Goal: Task Accomplishment & Management: Manage account settings

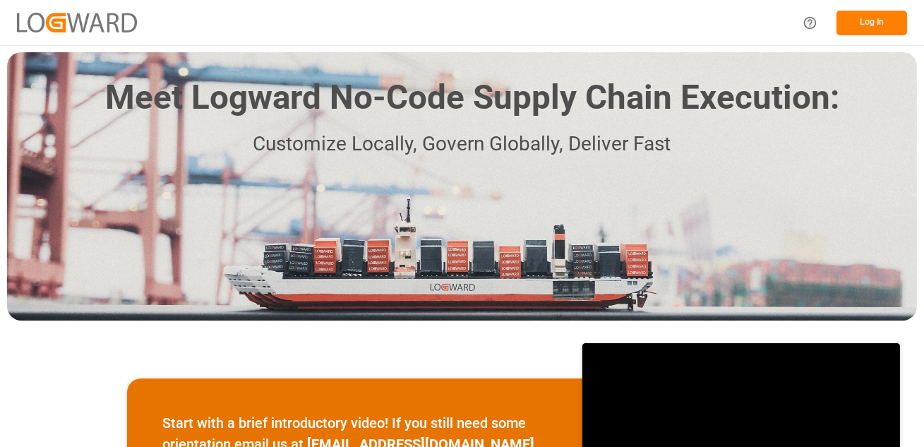
click at [863, 16] on button "Log In" at bounding box center [872, 23] width 71 height 25
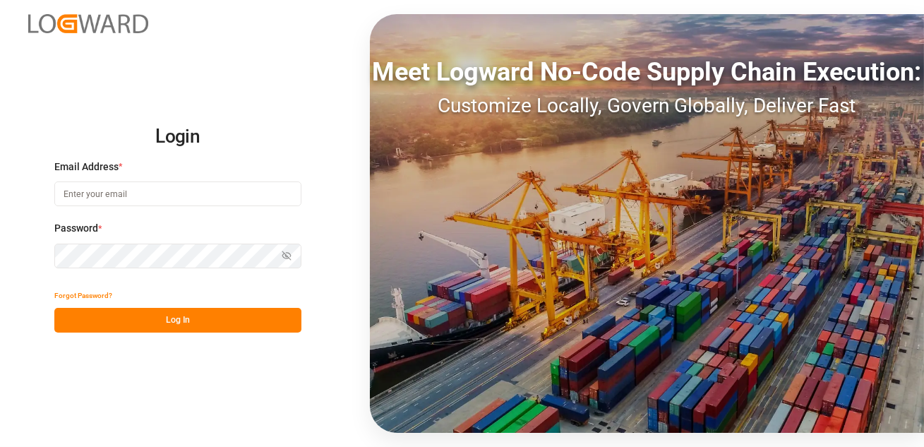
click at [104, 200] on input at bounding box center [177, 193] width 247 height 25
click at [78, 186] on input at bounding box center [177, 193] width 247 height 25
type input "sachin.kulkarni@logward.com"
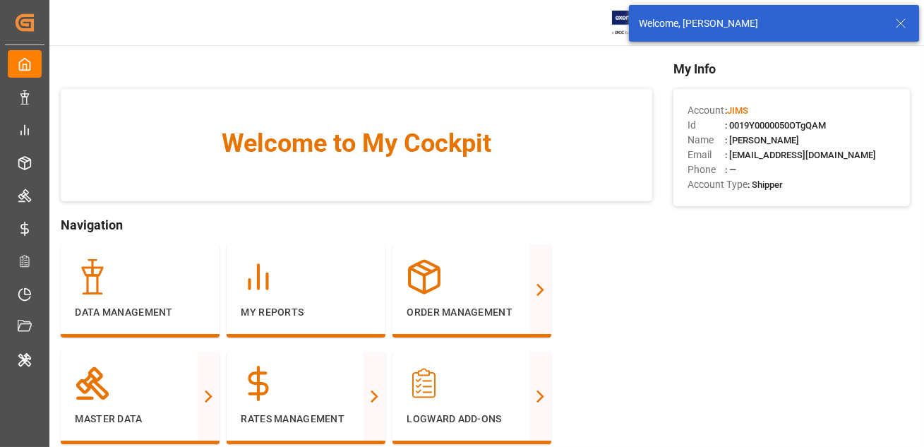
click at [903, 26] on icon at bounding box center [900, 23] width 17 height 17
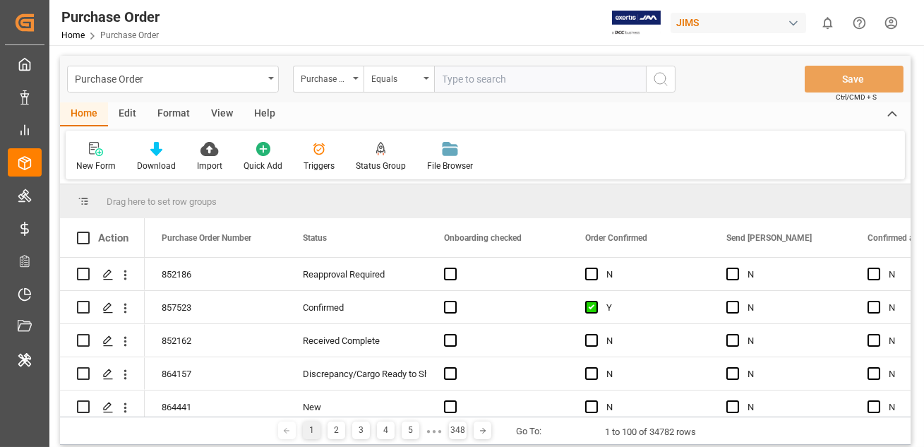
click at [154, 117] on div "Format" at bounding box center [174, 114] width 54 height 24
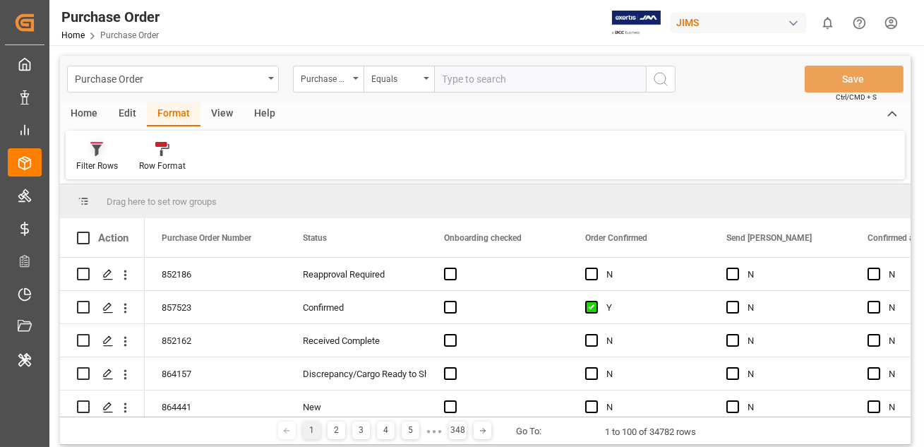
click at [95, 147] on icon at bounding box center [97, 150] width 10 height 11
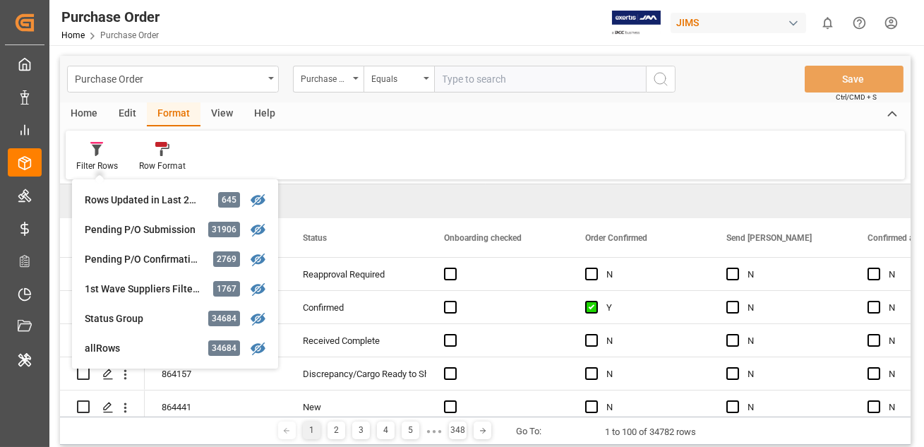
click at [357, 141] on div "Filter Rows Rows Updated in Last 24 Hours 645 Pending P/O Submission 31906 Pend…" at bounding box center [485, 155] width 839 height 49
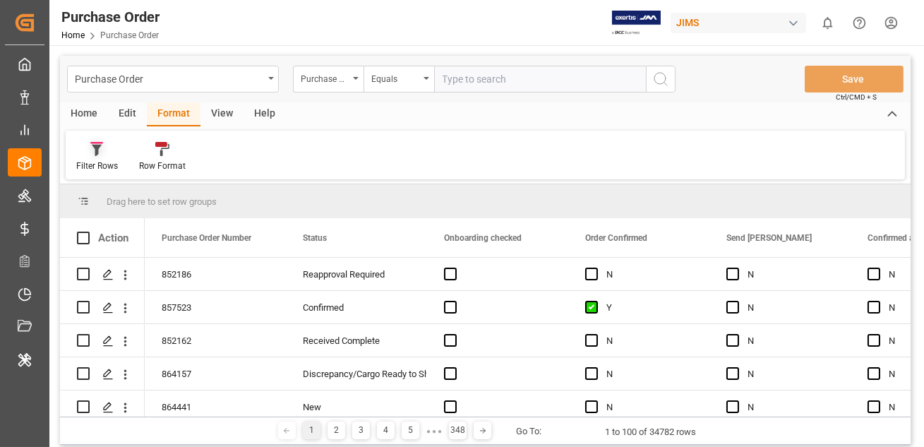
click at [99, 152] on icon at bounding box center [96, 149] width 13 height 14
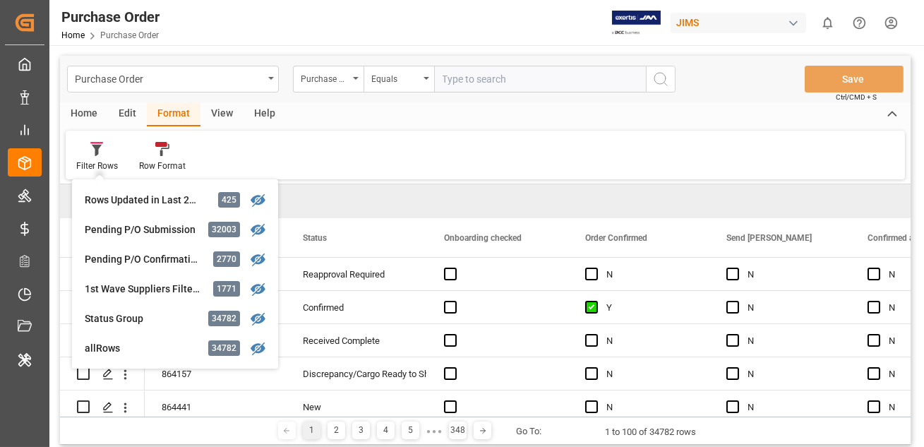
click at [105, 198] on div "Rows Updated in Last 24 Hours" at bounding box center [147, 200] width 124 height 15
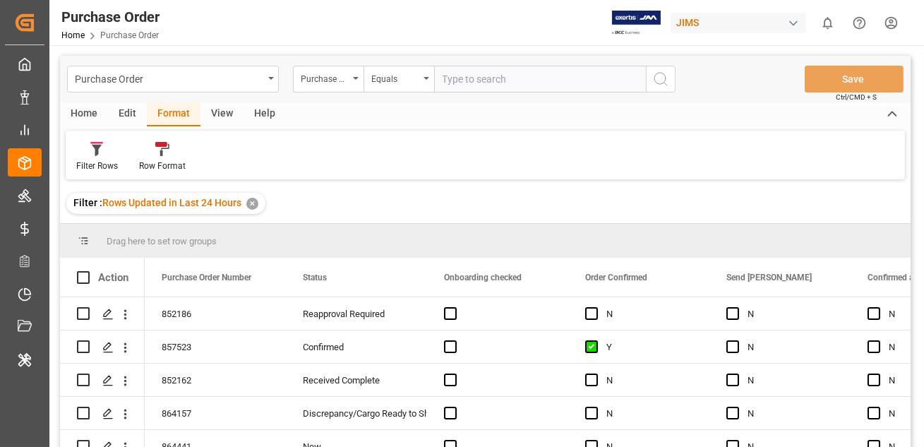
click at [121, 113] on div "Edit" at bounding box center [127, 114] width 39 height 24
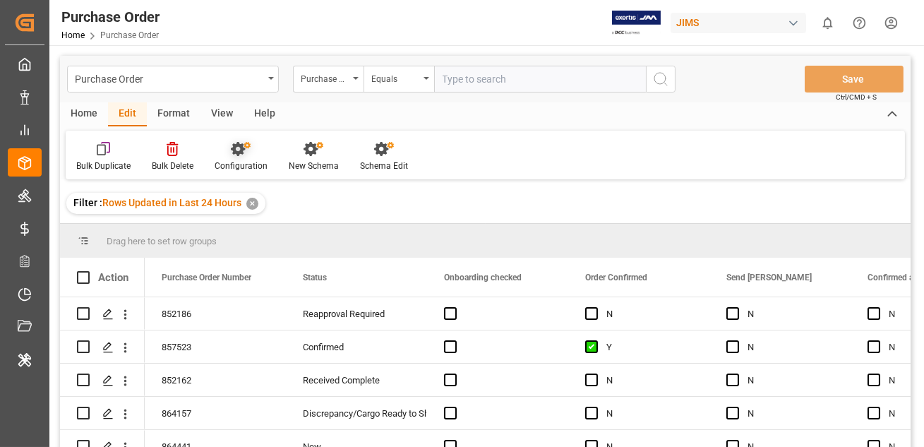
click at [237, 149] on icon at bounding box center [241, 149] width 20 height 14
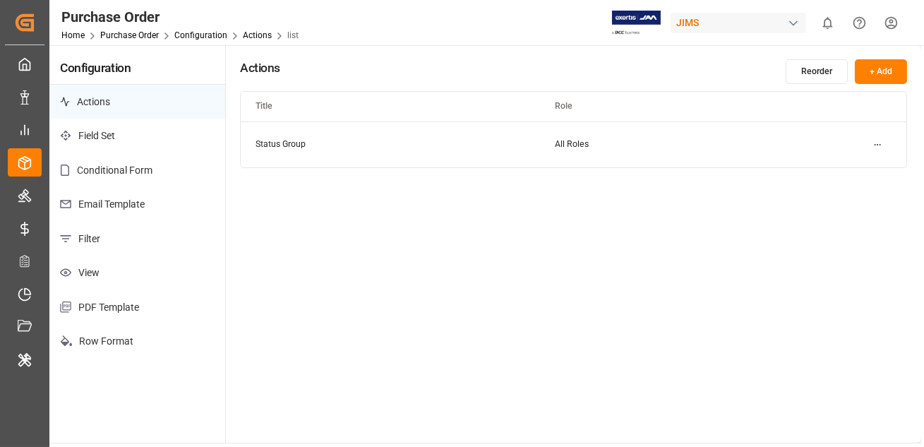
click at [92, 244] on p "Filter" at bounding box center [137, 239] width 176 height 35
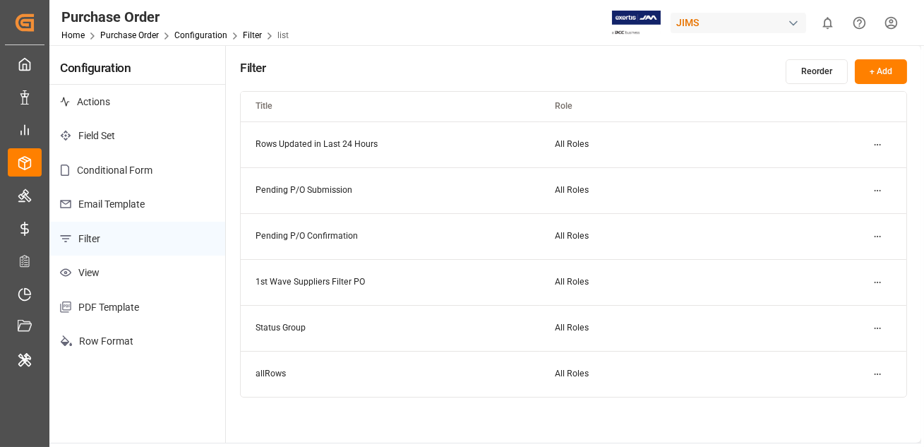
click at [880, 139] on html "Created by potrace 1.15, written by Peter Selinger 2001-2017 Created by potrace…" at bounding box center [462, 223] width 924 height 447
click at [836, 164] on div "Edit" at bounding box center [852, 172] width 73 height 20
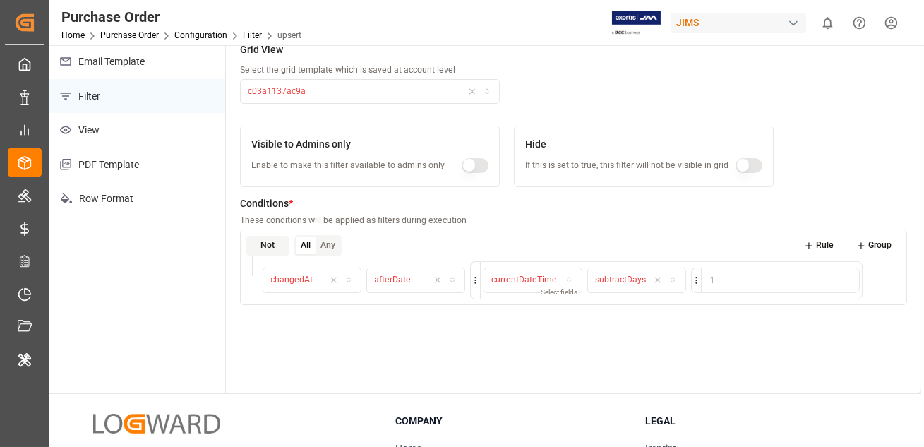
scroll to position [174, 0]
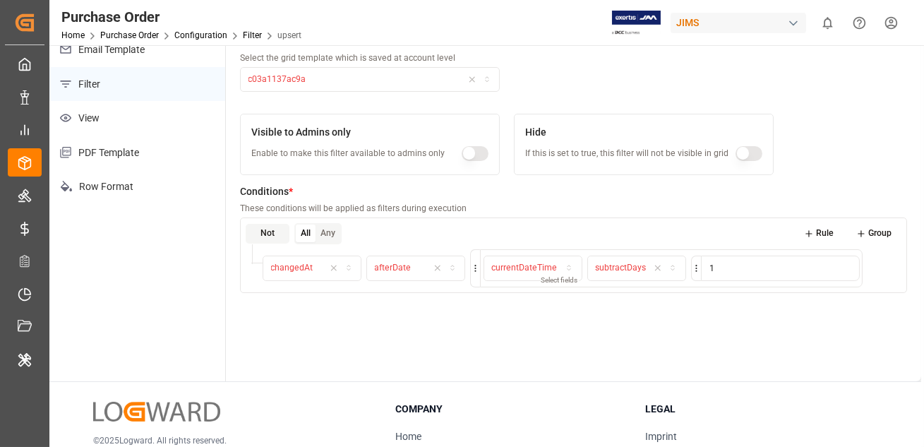
click at [395, 272] on span "afterDate" at bounding box center [393, 268] width 37 height 10
click at [307, 321] on div "Title * Enter the filter title to be displayed in the user interface Rows Updat…" at bounding box center [573, 157] width 695 height 447
click at [305, 268] on span "changedAt" at bounding box center [292, 268] width 42 height 10
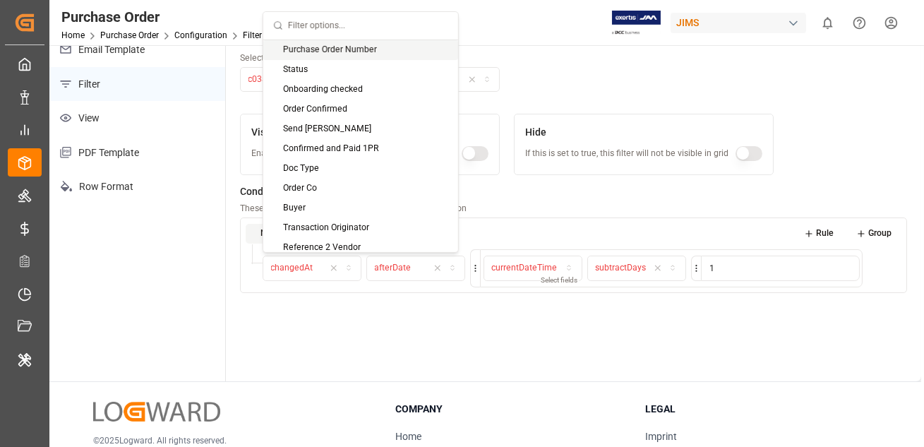
click at [319, 323] on div "Title * Enter the filter title to be displayed in the user interface Rows Updat…" at bounding box center [573, 157] width 695 height 447
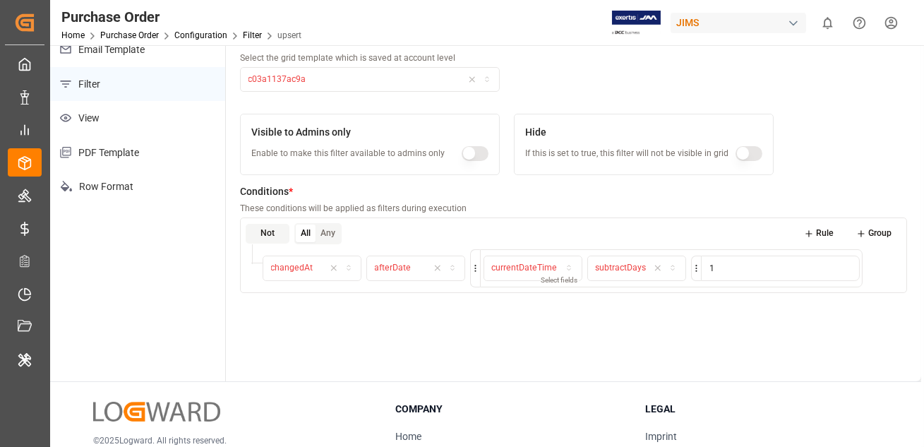
scroll to position [0, 0]
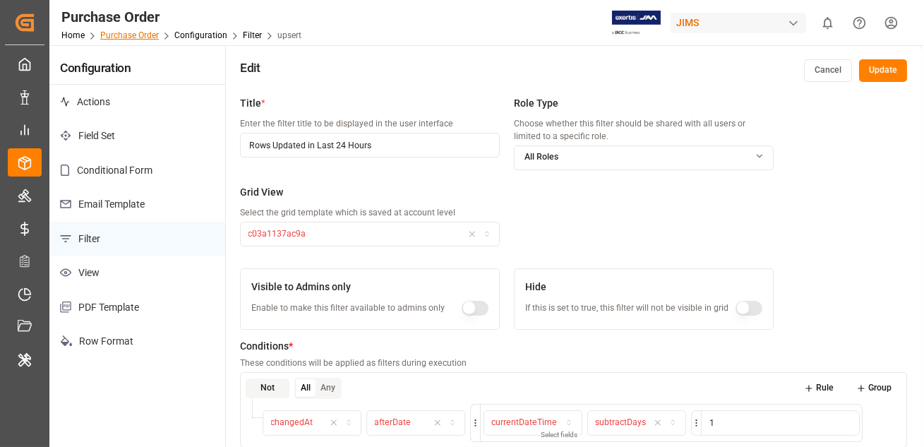
click at [133, 35] on link "Purchase Order" at bounding box center [129, 35] width 59 height 10
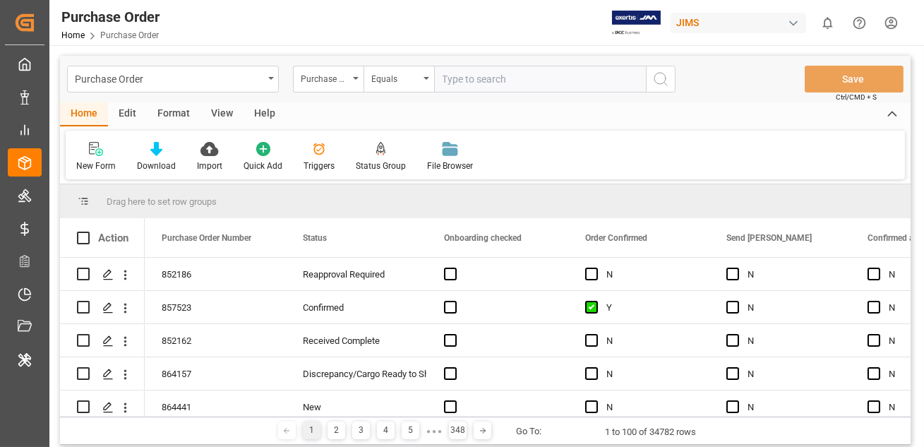
click at [128, 114] on div "Edit" at bounding box center [127, 114] width 39 height 24
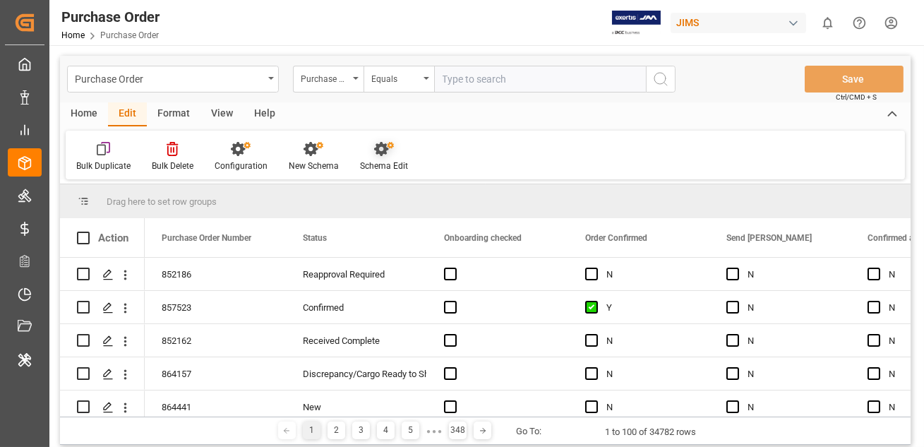
click at [386, 155] on icon at bounding box center [384, 149] width 20 height 14
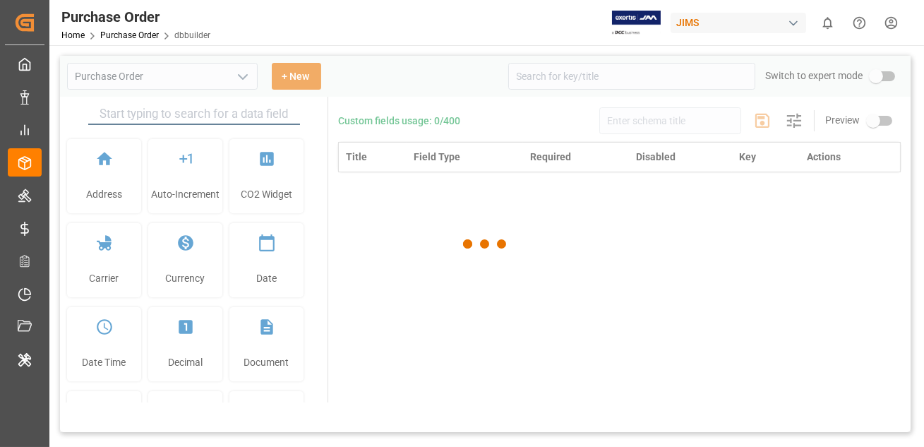
type input "Purchase Order"
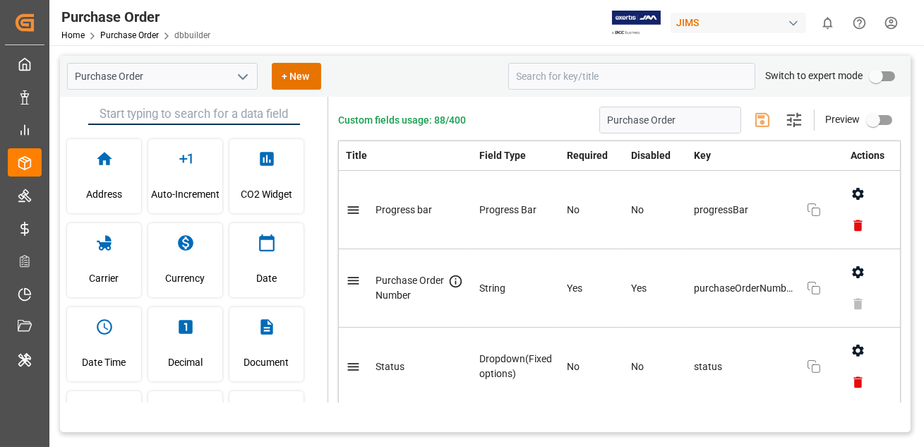
click at [874, 79] on input "primary checkbox" at bounding box center [876, 76] width 80 height 27
checkbox input "true"
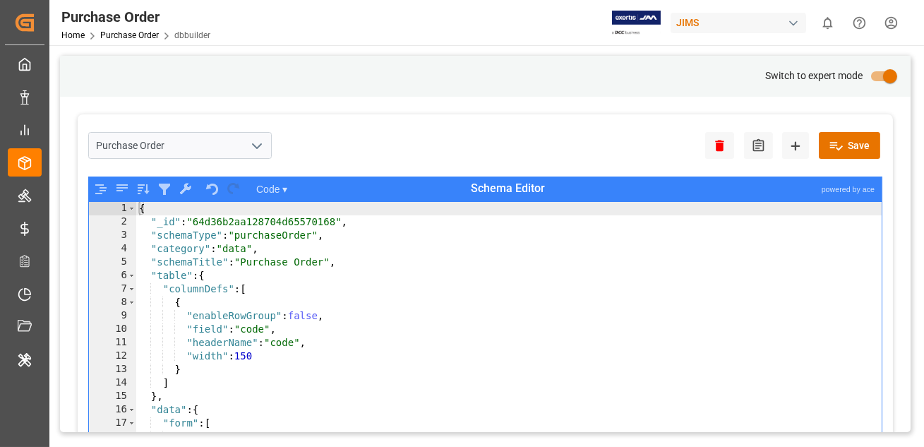
type textarea ""field": "code","
click at [546, 331] on div "{ "_id" : "64d36b2aa128704d65570168" , "schemaType" : "purchaseOrder" , "catego…" at bounding box center [509, 348] width 746 height 292
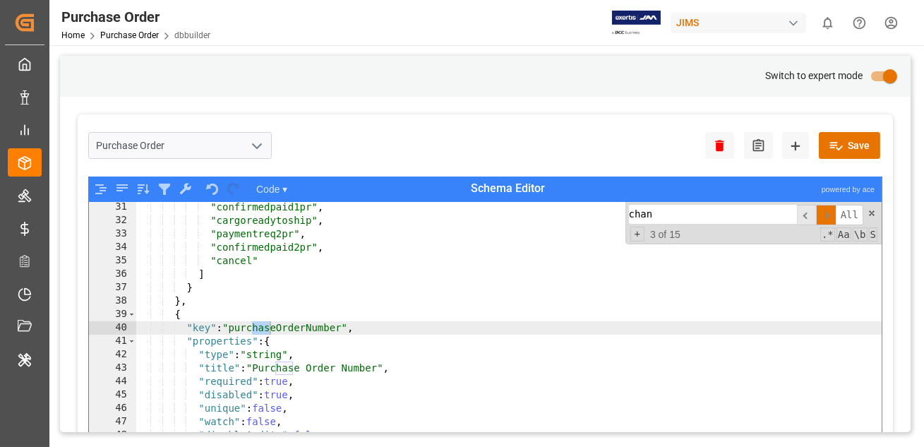
scroll to position [21545, 0]
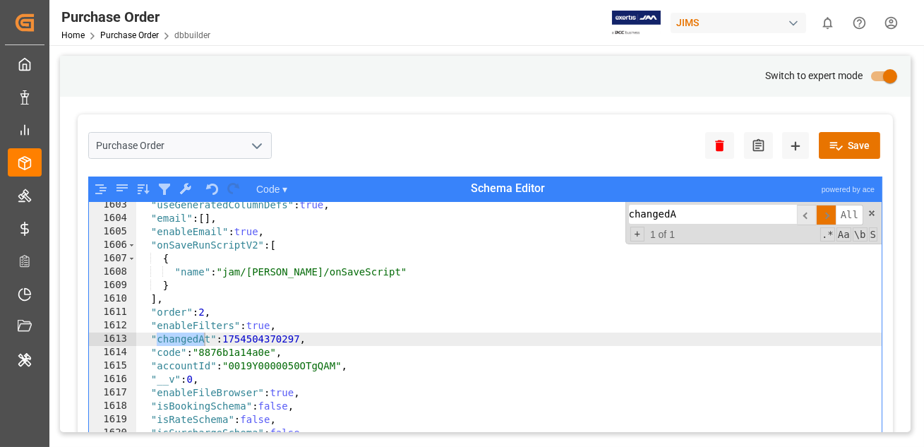
type input "changedAt"
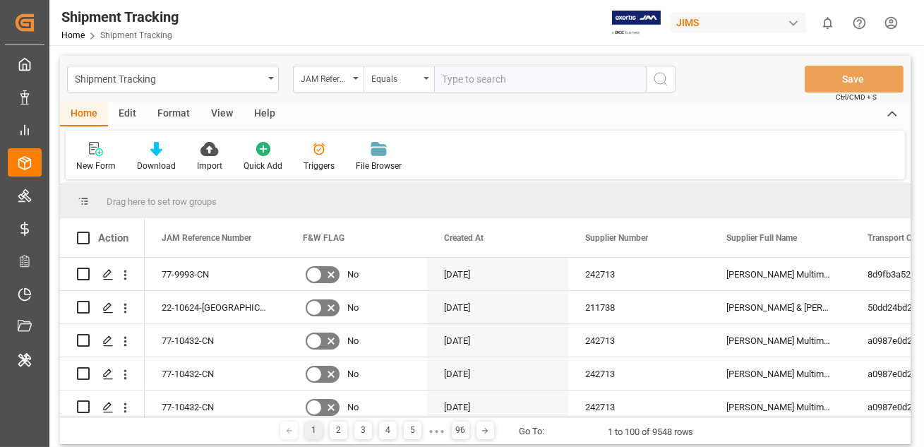
click at [171, 116] on div "Format" at bounding box center [174, 114] width 54 height 24
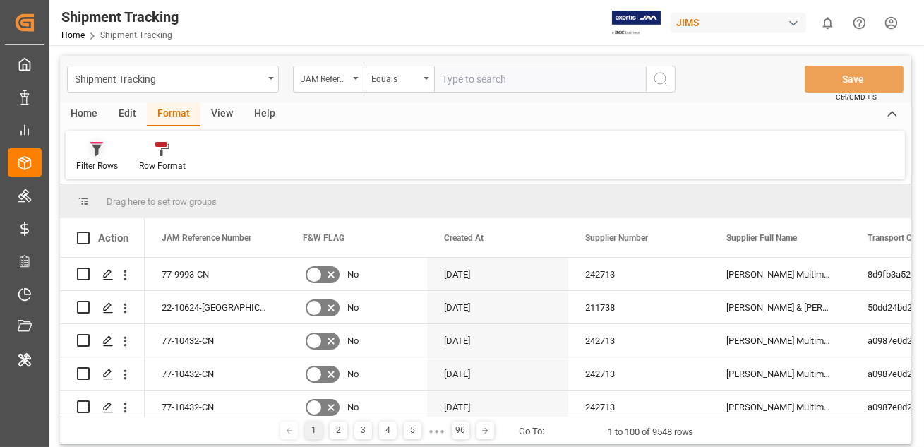
click at [97, 142] on icon at bounding box center [96, 143] width 13 height 2
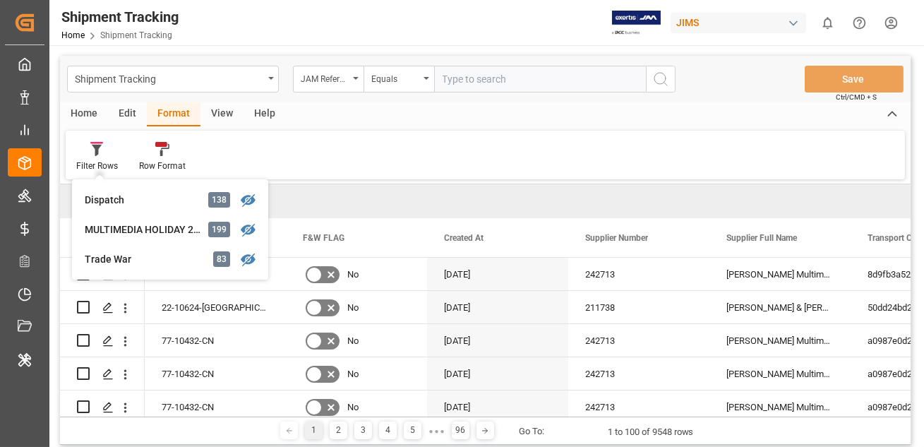
click at [285, 162] on div "Filter Rows Dispatch 138 MULTIMEDIA HOLIDAY 2025 199 Trade War 83 Row Format" at bounding box center [485, 155] width 839 height 49
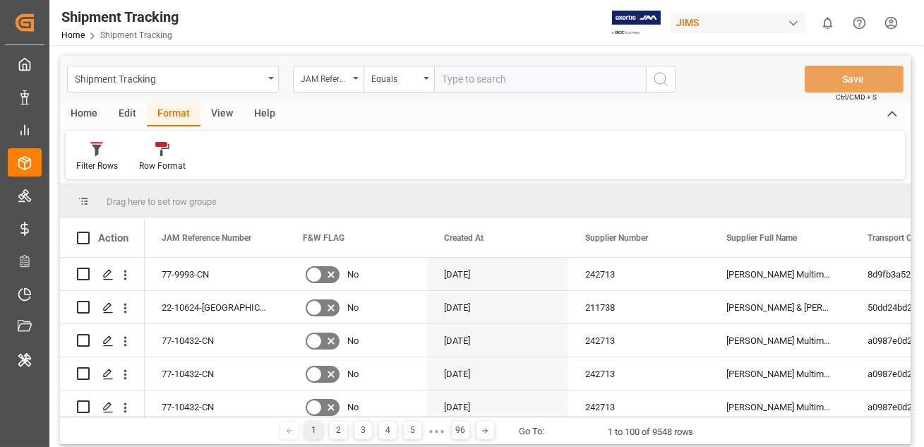
click at [122, 114] on div "Edit" at bounding box center [127, 114] width 39 height 24
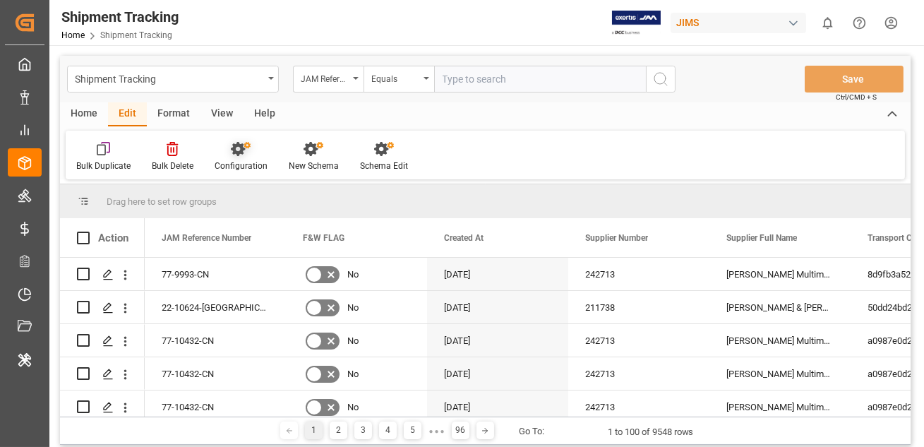
click at [241, 157] on div "Configuration" at bounding box center [241, 156] width 74 height 31
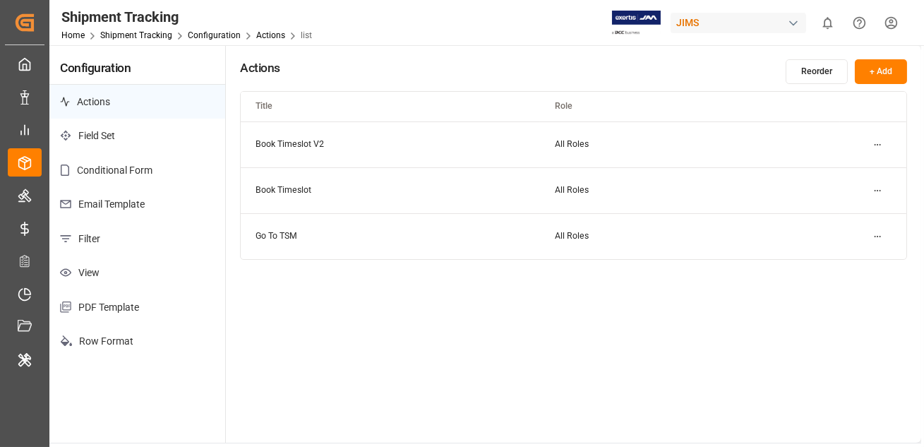
click at [119, 244] on p "Filter" at bounding box center [137, 239] width 176 height 35
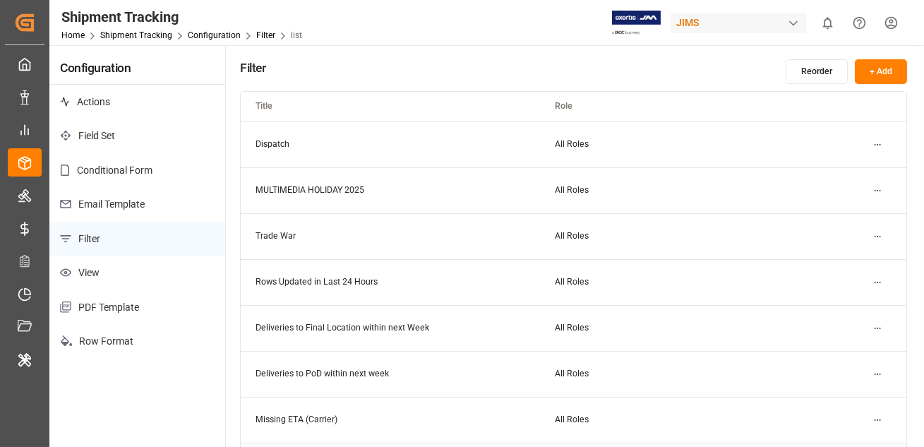
scroll to position [134, 0]
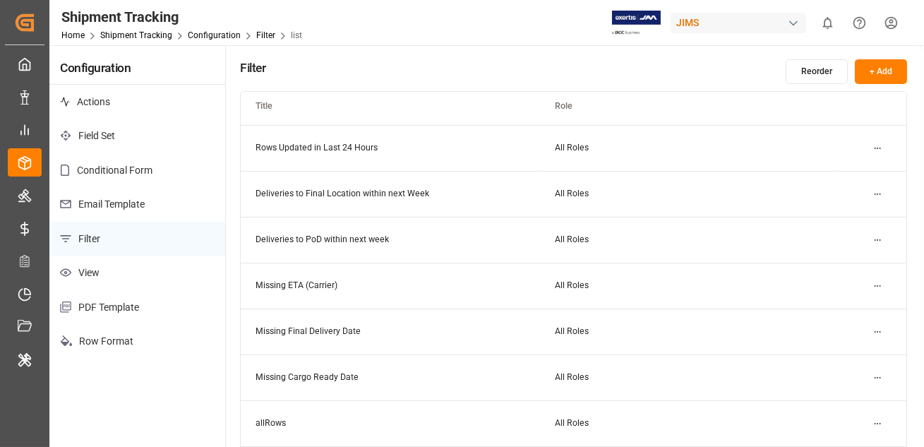
click at [874, 145] on html "Created by potrace 1.15, written by Peter Selinger 2001-2017 Created by potrace…" at bounding box center [462, 223] width 924 height 447
click at [837, 170] on div "Edit" at bounding box center [852, 176] width 73 height 20
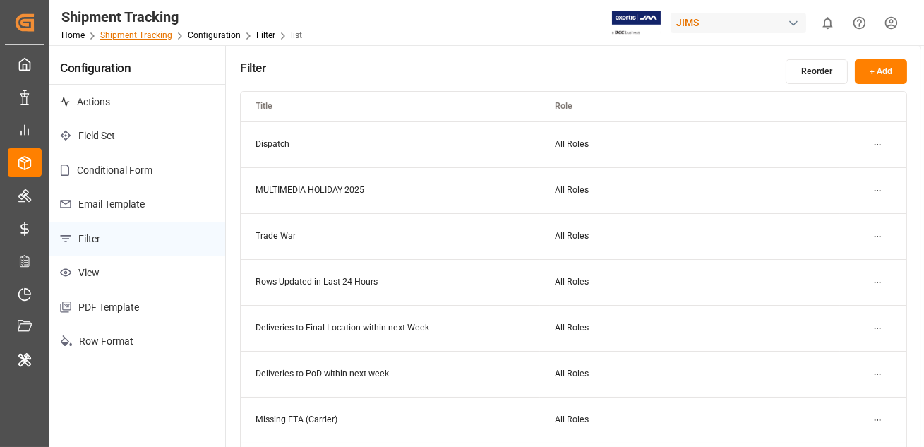
click at [143, 37] on link "Shipment Tracking" at bounding box center [136, 35] width 72 height 10
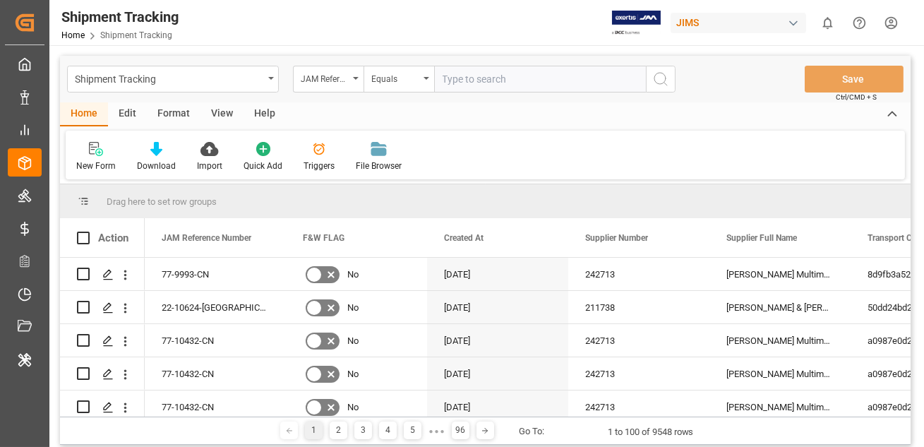
click at [165, 113] on div "Format" at bounding box center [174, 114] width 54 height 24
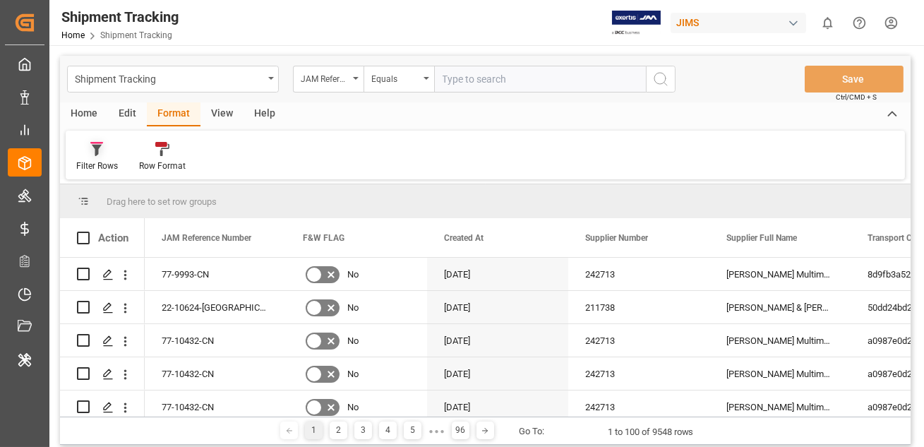
click at [93, 160] on div "Filter Rows" at bounding box center [97, 166] width 42 height 13
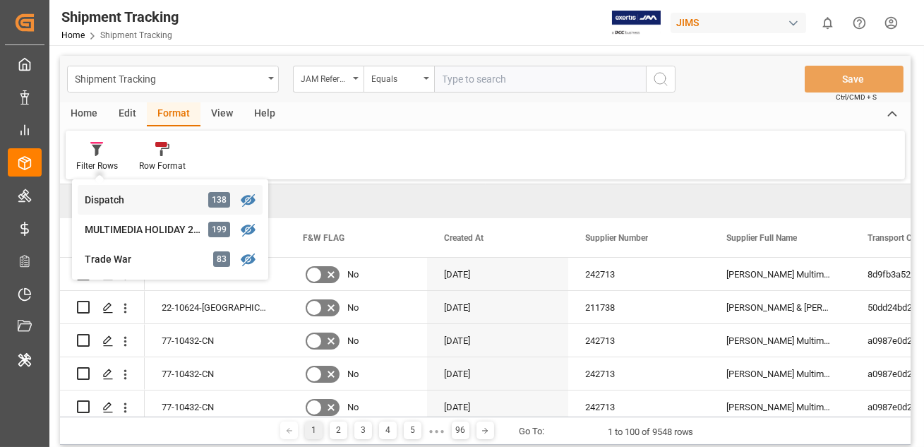
click at [124, 197] on div "Dispatch" at bounding box center [147, 200] width 124 height 15
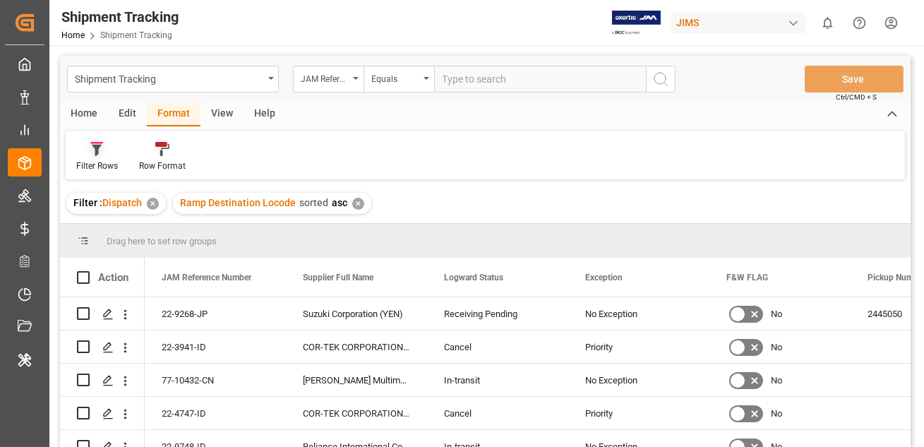
click at [99, 159] on div "Filter Rows" at bounding box center [97, 156] width 63 height 31
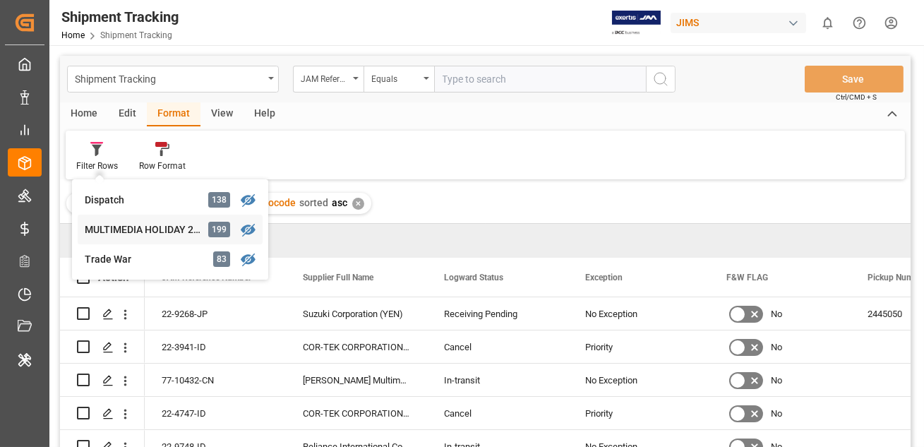
click at [112, 231] on div "MULTIMEDIA HOLIDAY 2025" at bounding box center [147, 229] width 124 height 15
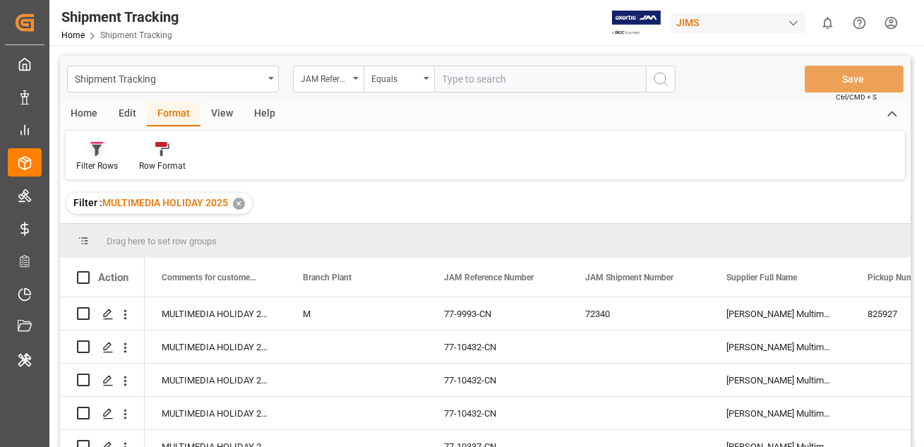
click at [90, 144] on div at bounding box center [97, 148] width 42 height 15
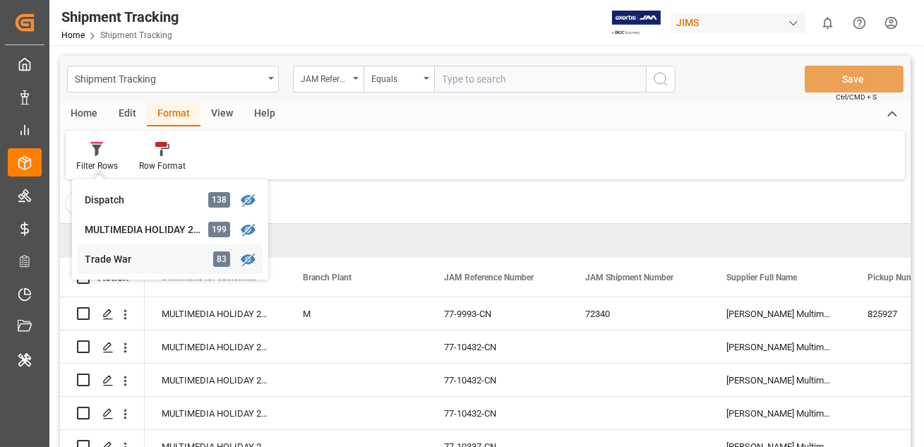
click at [123, 266] on div "Trade War" at bounding box center [147, 259] width 124 height 15
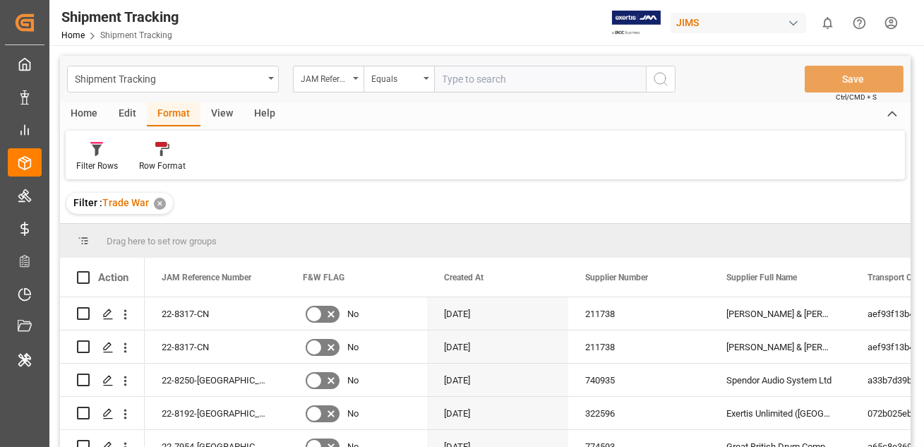
click at [125, 112] on div "Edit" at bounding box center [127, 114] width 39 height 24
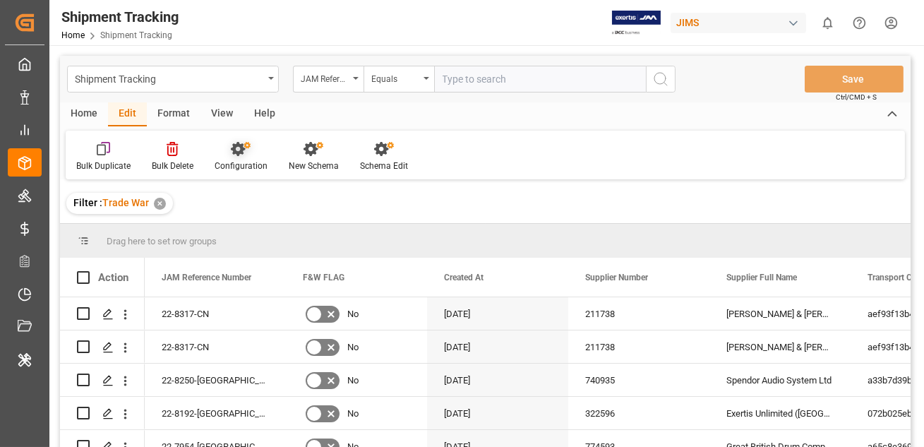
click at [235, 162] on div "Configuration" at bounding box center [241, 166] width 53 height 13
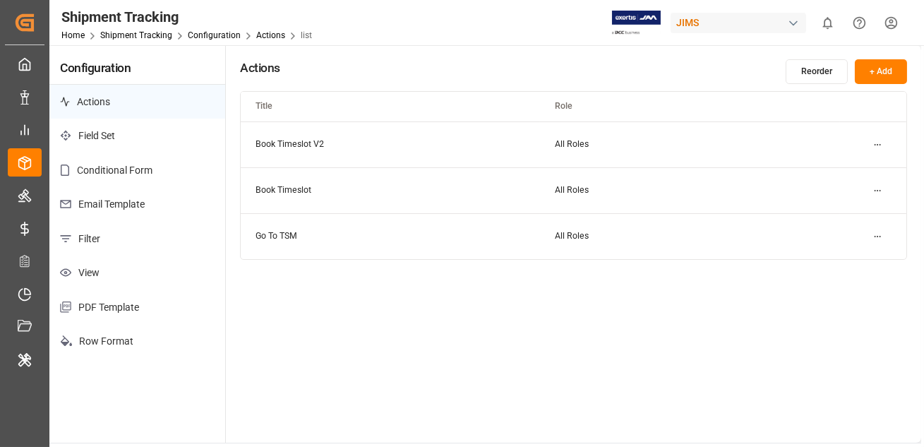
click at [102, 240] on p "Filter" at bounding box center [137, 239] width 176 height 35
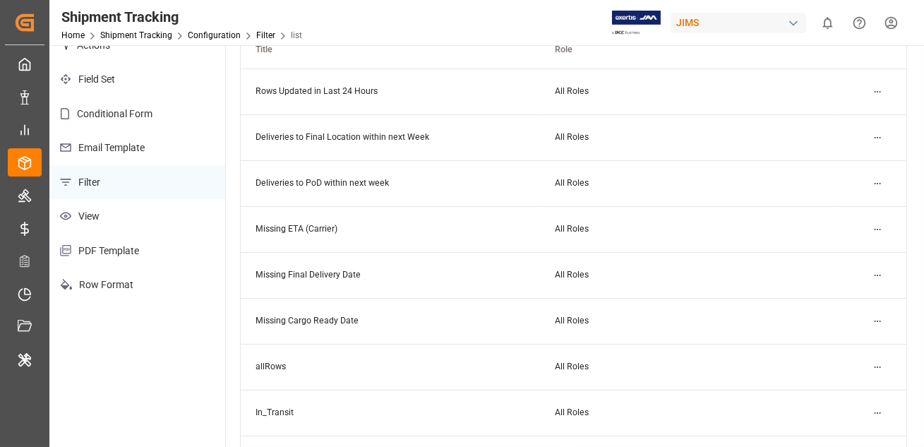
scroll to position [60, 0]
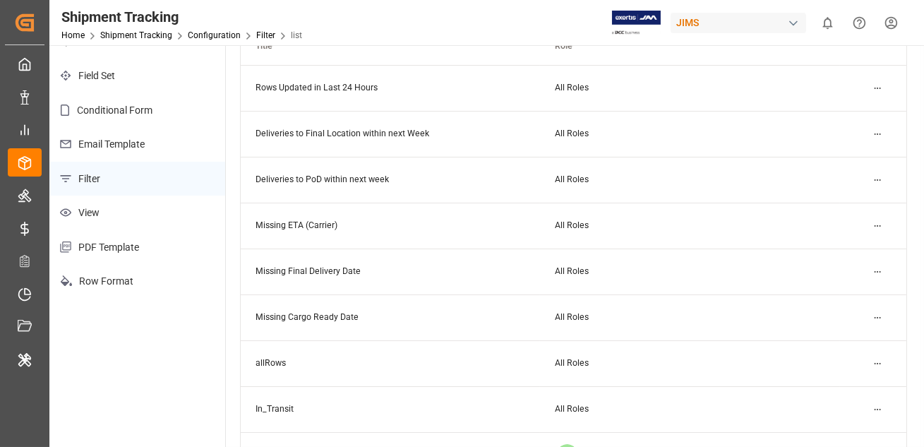
click at [878, 175] on html "Created by potrace 1.15, written by Peter Selinger 2001-2017 Created by potrace…" at bounding box center [462, 223] width 924 height 447
click at [844, 202] on div "Edit" at bounding box center [852, 208] width 73 height 20
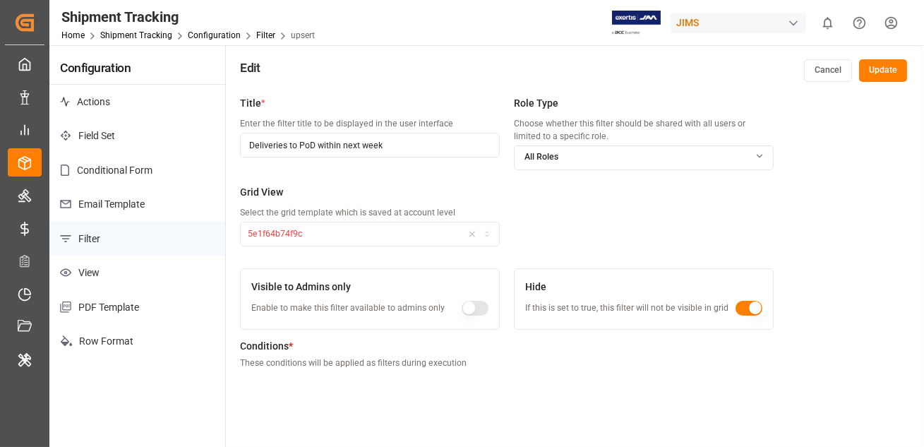
click at [812, 71] on button "Cancel" at bounding box center [828, 70] width 48 height 23
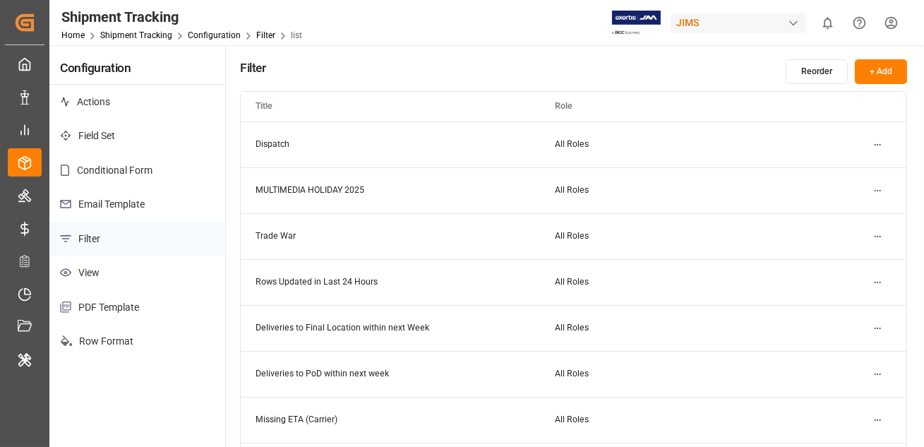
scroll to position [22, 0]
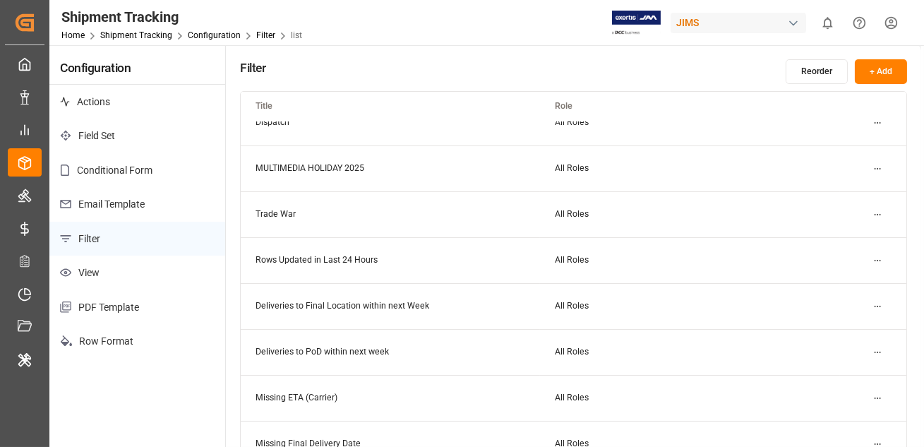
click at [876, 259] on html "Created by potrace 1.15, written by Peter Selinger 2001-2017 Created by potrace…" at bounding box center [462, 223] width 924 height 447
click at [833, 284] on small "Edit" at bounding box center [828, 288] width 15 height 8
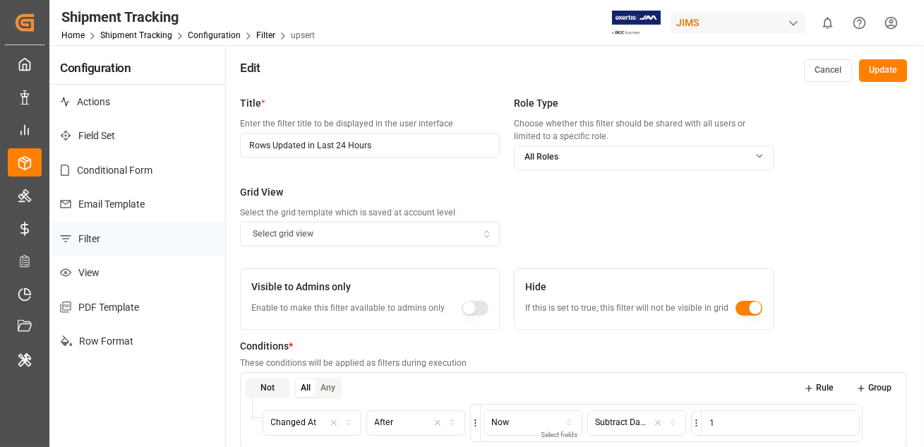
click at [817, 64] on button "Cancel" at bounding box center [828, 70] width 48 height 23
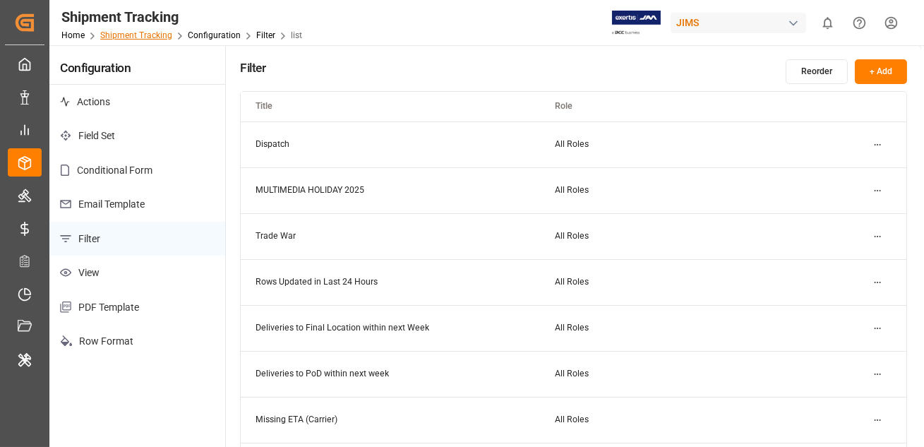
click at [139, 39] on link "Shipment Tracking" at bounding box center [136, 35] width 72 height 10
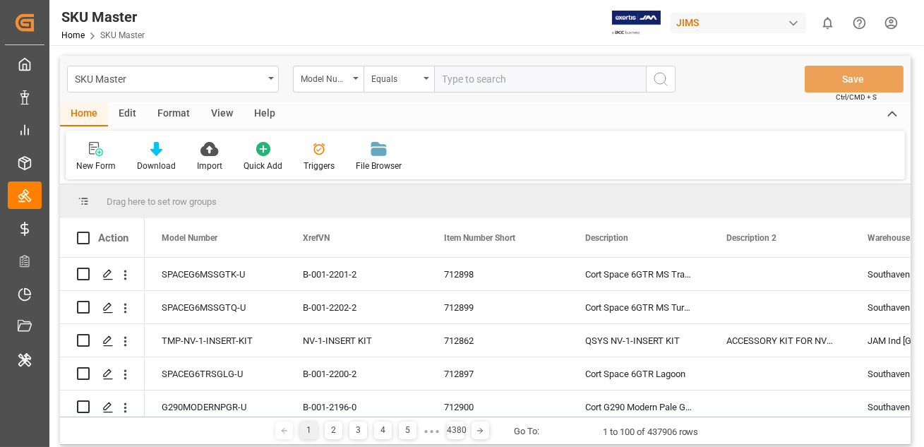
click at [171, 119] on div "Format" at bounding box center [174, 114] width 54 height 24
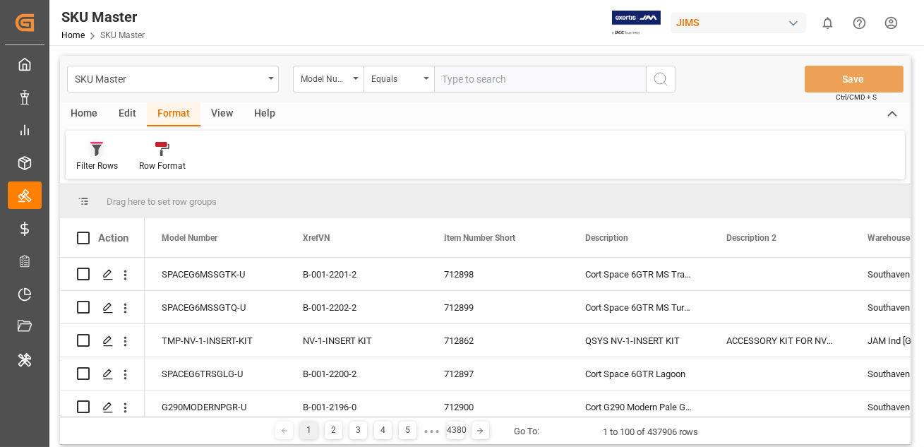
click at [95, 147] on icon at bounding box center [97, 150] width 10 height 11
click at [125, 196] on div "Rows Updated in Last 24 Hours" at bounding box center [147, 200] width 124 height 15
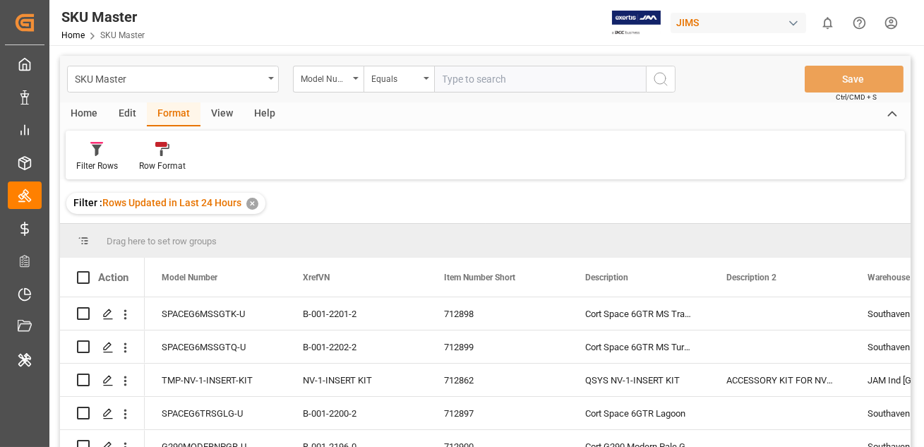
click at [122, 113] on div "Edit" at bounding box center [127, 114] width 39 height 24
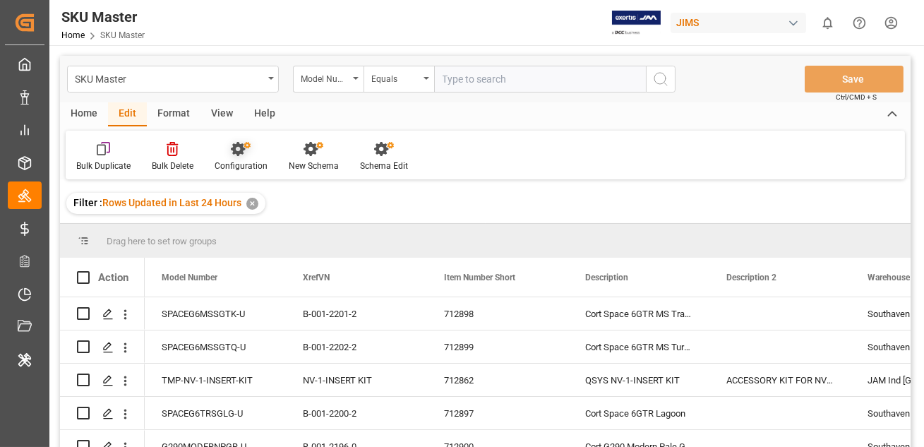
click at [239, 157] on div "Configuration" at bounding box center [241, 156] width 74 height 31
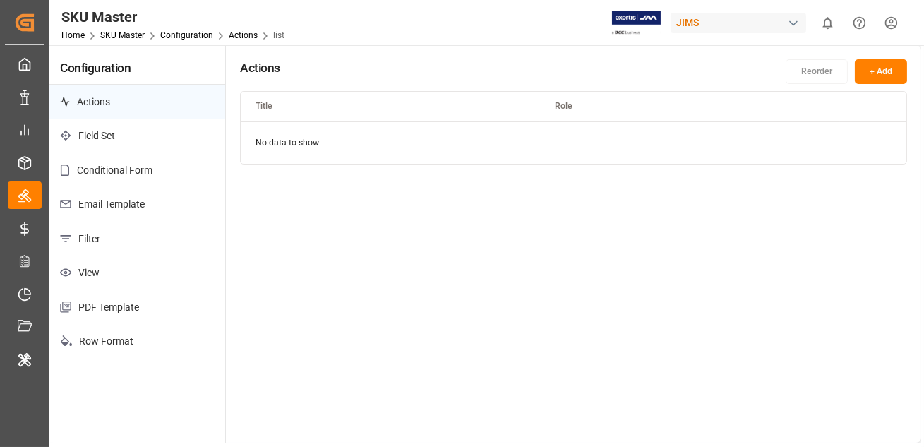
click at [94, 241] on p "Filter" at bounding box center [137, 239] width 176 height 35
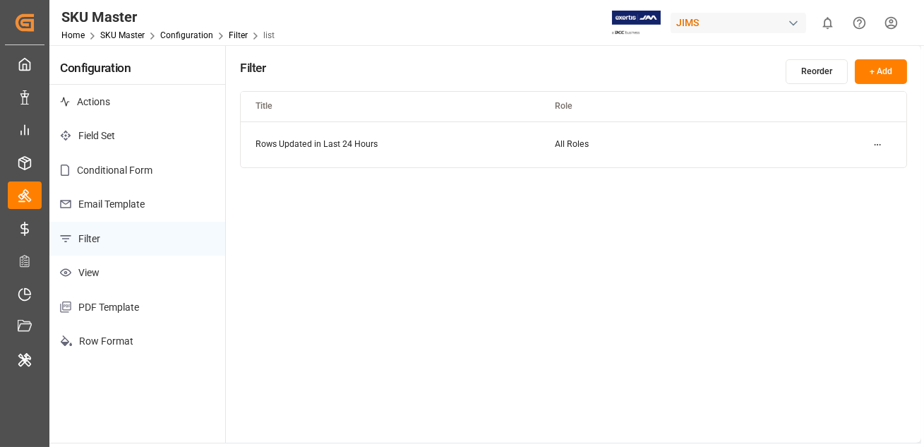
click at [878, 145] on html "Created by potrace 1.15, written by Peter Selinger 2001-2017 Created by potrace…" at bounding box center [462, 223] width 924 height 447
click at [833, 173] on small "Edit" at bounding box center [828, 172] width 15 height 8
click at [124, 34] on link "SKU Master" at bounding box center [122, 35] width 44 height 10
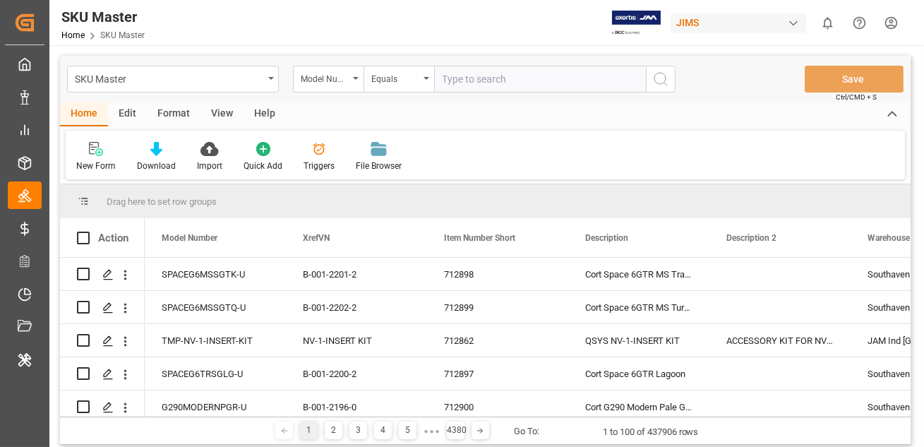
click at [169, 114] on div "Format" at bounding box center [174, 114] width 54 height 24
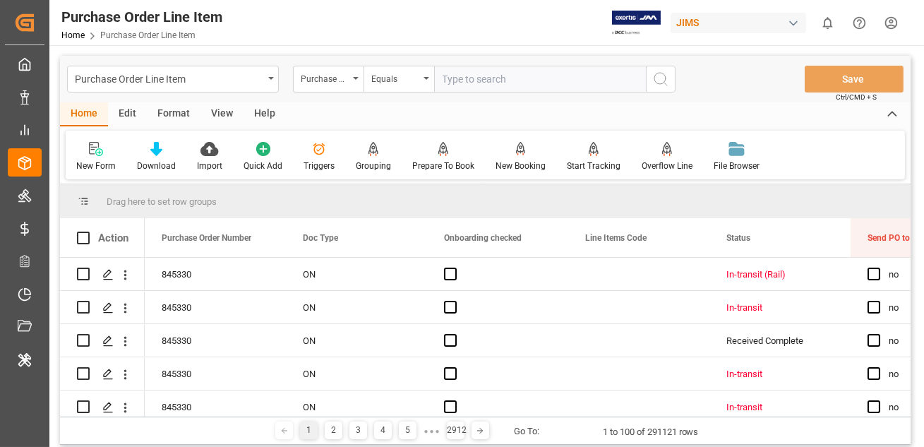
click at [169, 116] on div "Format" at bounding box center [174, 114] width 54 height 24
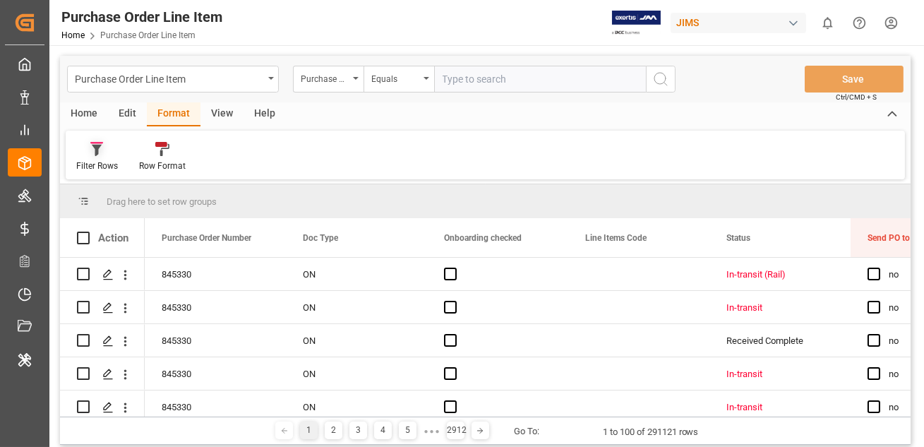
click at [95, 148] on icon at bounding box center [97, 150] width 10 height 11
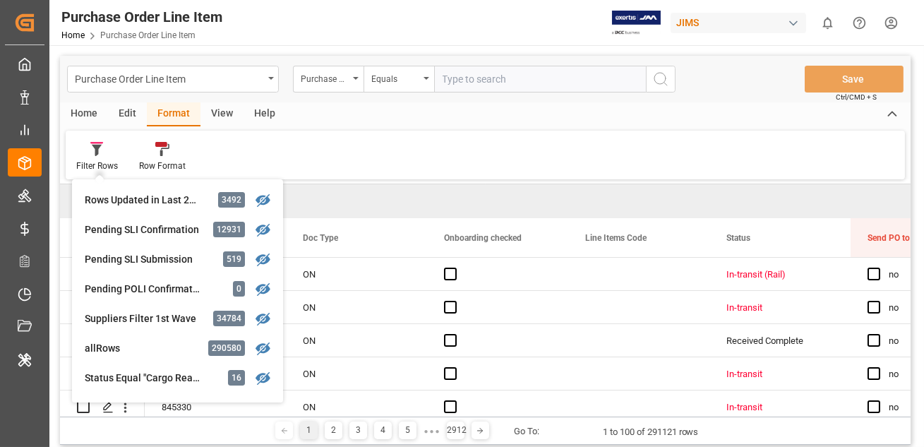
click at [346, 163] on div "Filter Rows Rows Updated in Last 24 Hours 3492 Pending SLI Confirmation 12931 P…" at bounding box center [485, 155] width 839 height 49
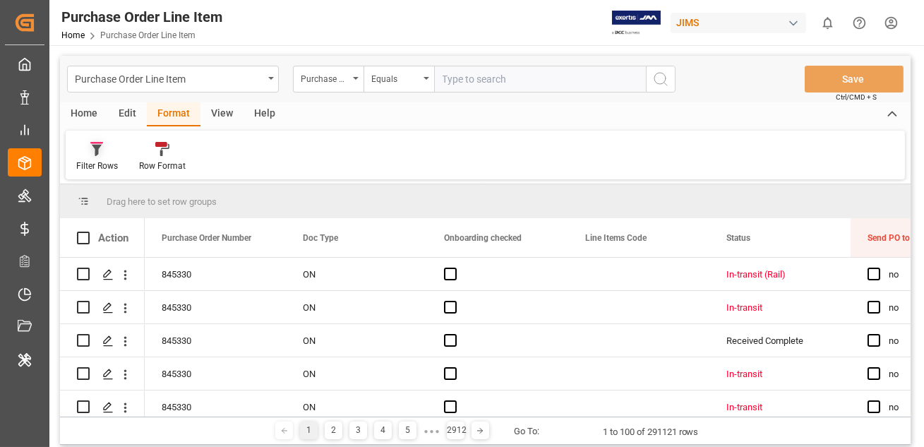
click at [101, 155] on icon at bounding box center [96, 149] width 13 height 14
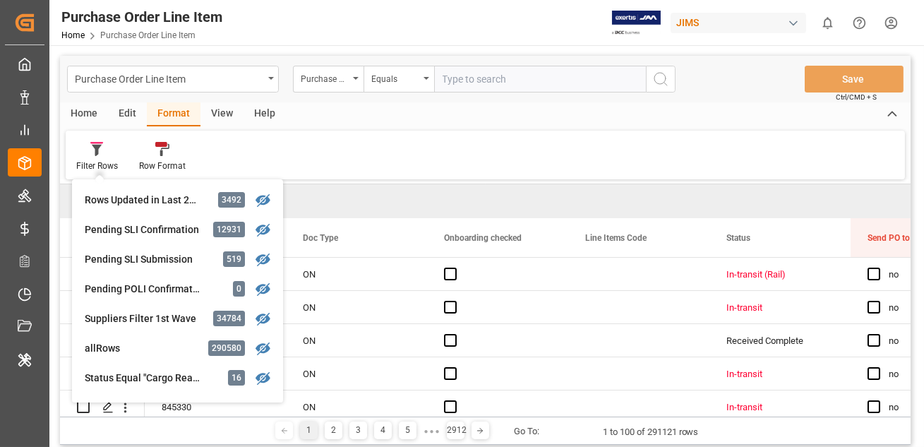
click at [108, 197] on div "Rows Updated in Last 24 Hours" at bounding box center [147, 200] width 124 height 15
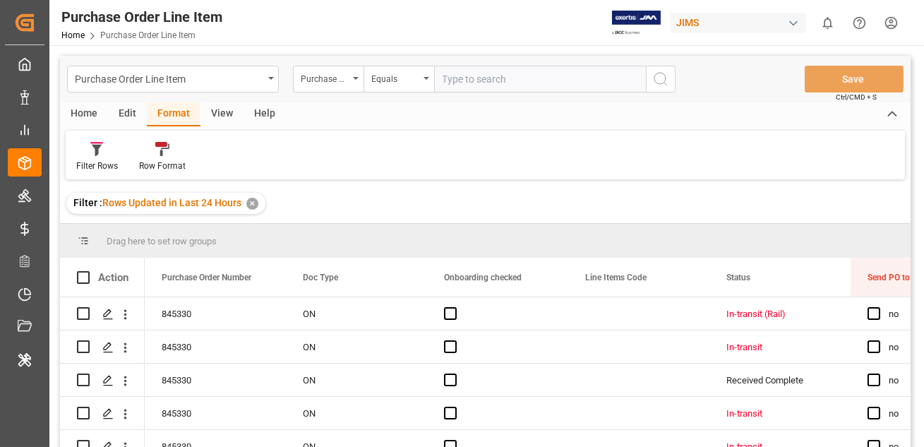
click at [392, 157] on div "Filter Rows Row Format" at bounding box center [485, 155] width 839 height 49
click at [352, 23] on div "Purchase Order Line Item Home Purchase Order Line Item JIMS 0 Notifications Onl…" at bounding box center [482, 22] width 885 height 45
click at [441, 23] on div "Purchase Order Line Item Home Purchase Order Line Item JIMS 0 Notifications Onl…" at bounding box center [482, 22] width 885 height 45
click at [121, 114] on div "Edit" at bounding box center [127, 114] width 39 height 24
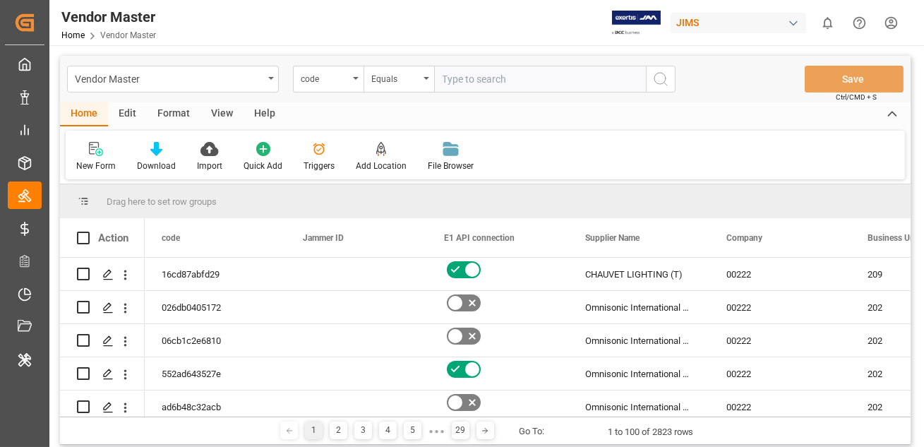
click at [167, 111] on div "Format" at bounding box center [174, 114] width 54 height 24
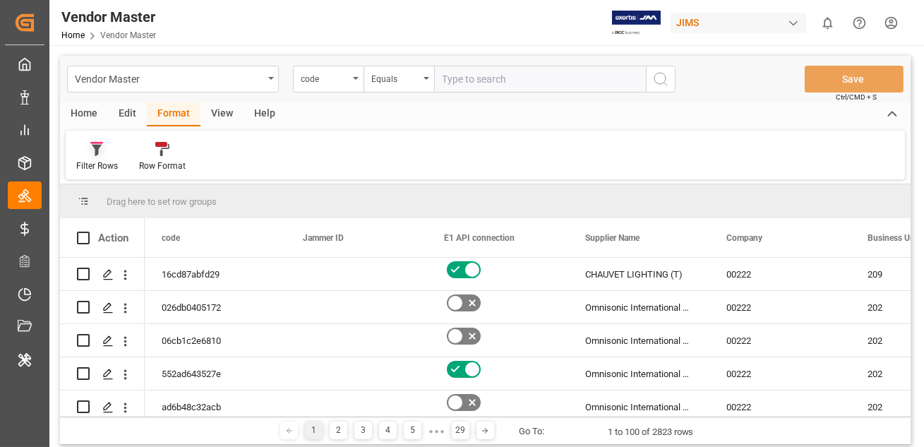
click at [102, 148] on icon at bounding box center [96, 149] width 13 height 14
click at [109, 199] on div "Rows Updated in Last 24 Hours" at bounding box center [147, 200] width 124 height 15
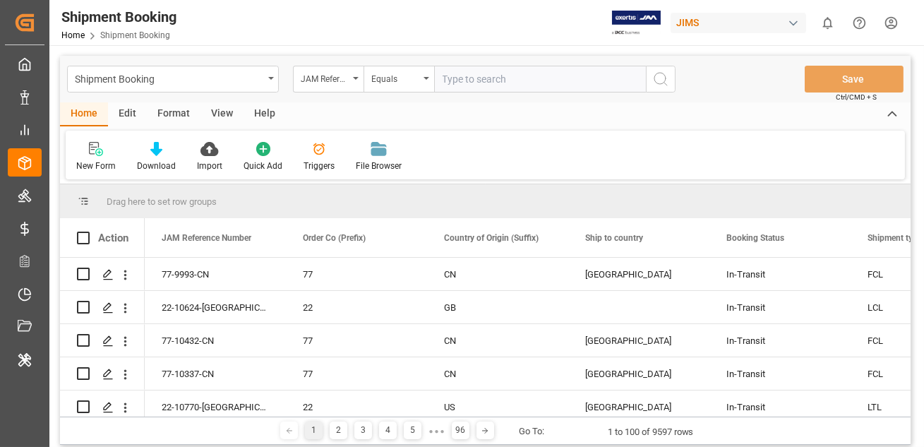
click at [172, 110] on div "Format" at bounding box center [174, 114] width 54 height 24
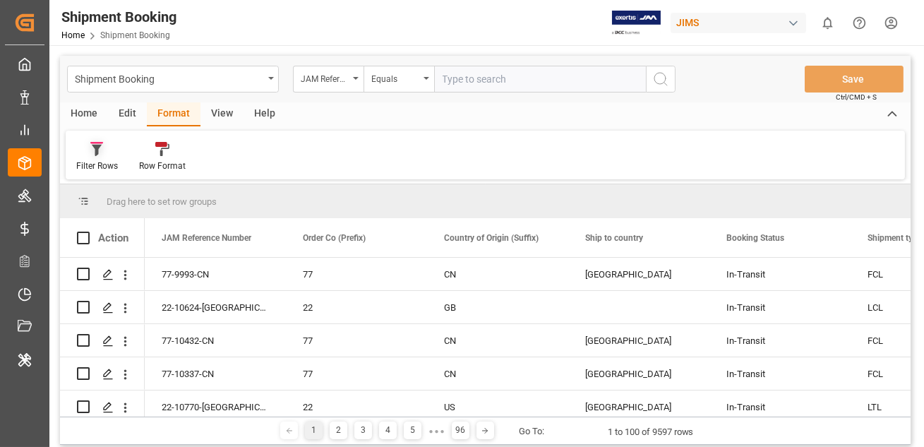
click at [84, 151] on div at bounding box center [97, 148] width 42 height 15
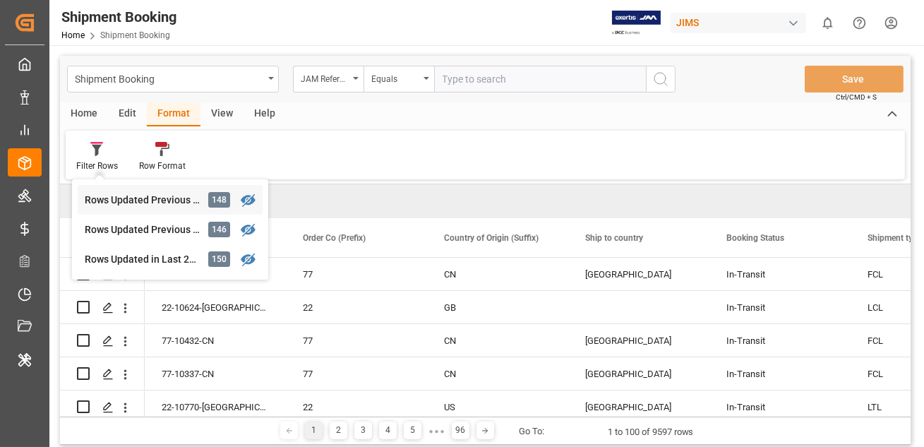
click at [121, 202] on div "Rows Updated Previous EDT Day" at bounding box center [147, 200] width 124 height 15
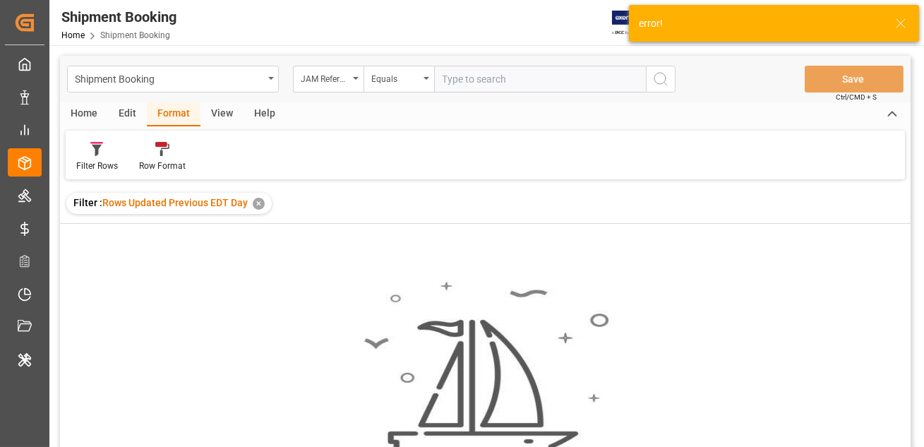
click at [256, 202] on div "✕" at bounding box center [259, 204] width 12 height 12
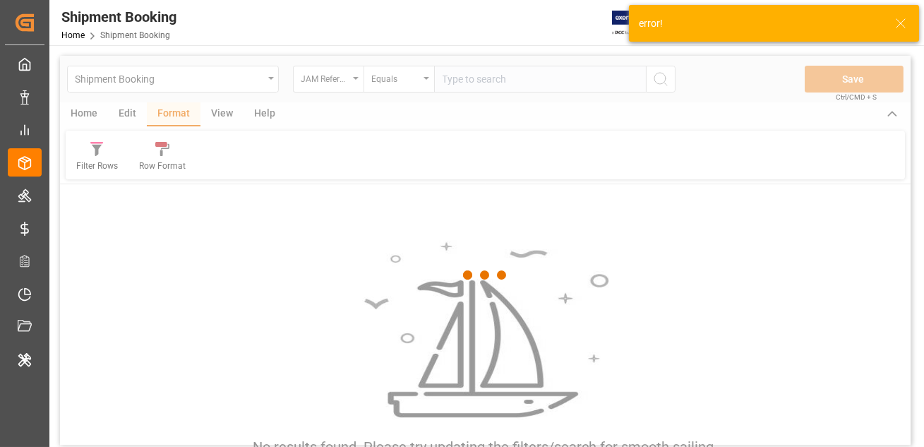
click at [93, 141] on div at bounding box center [485, 275] width 851 height 438
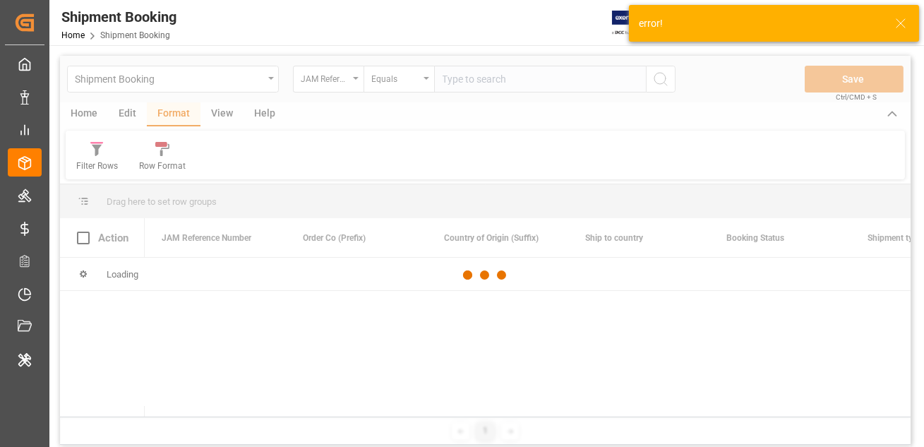
click at [99, 149] on div at bounding box center [485, 275] width 851 height 438
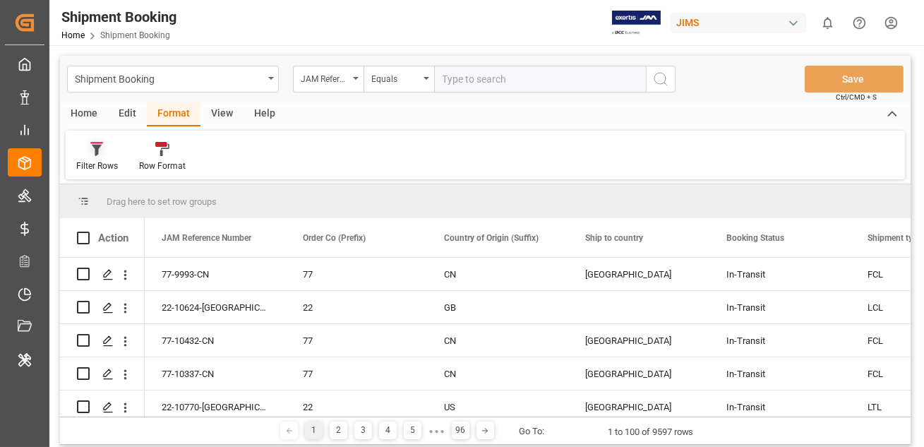
click at [93, 162] on div "Filter Rows" at bounding box center [97, 166] width 42 height 13
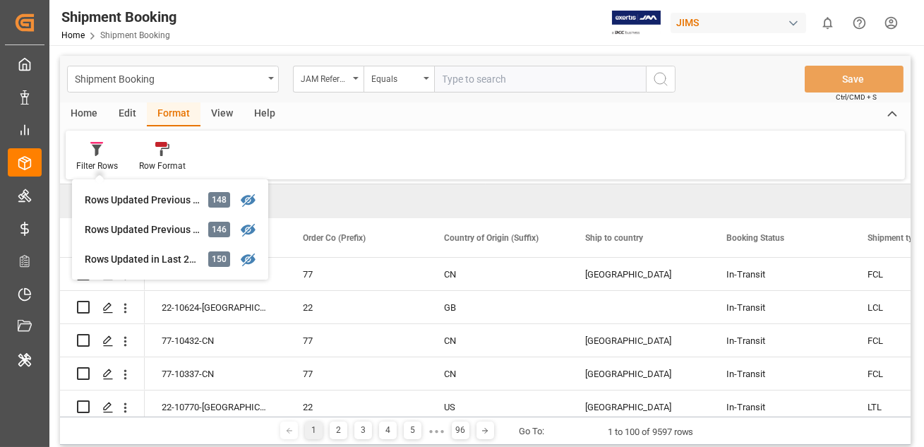
click at [104, 226] on div "Rows Updated Previous UTC Day" at bounding box center [147, 229] width 124 height 15
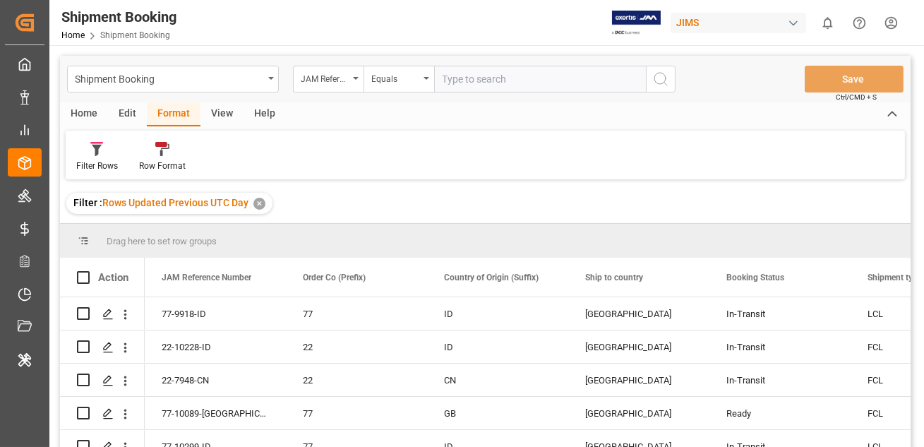
click at [261, 203] on div "✕" at bounding box center [259, 204] width 12 height 12
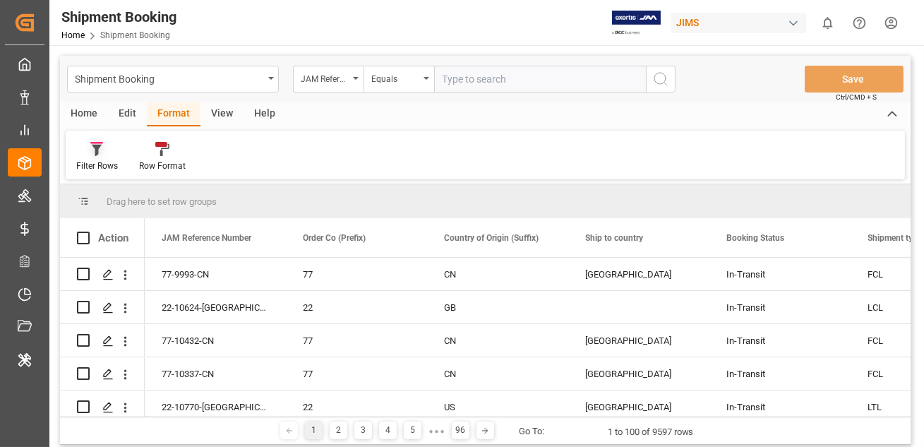
click at [98, 159] on div "Filter Rows" at bounding box center [97, 156] width 63 height 31
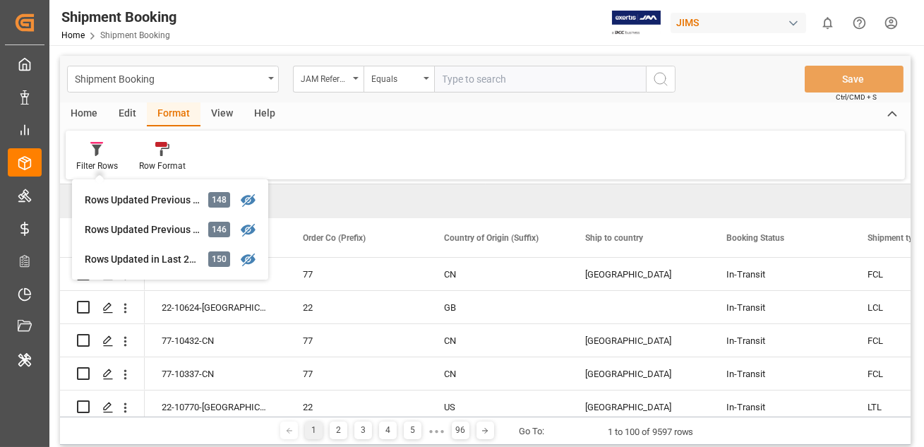
click at [120, 263] on div "Rows Updated in Last 24 Hours" at bounding box center [147, 259] width 124 height 15
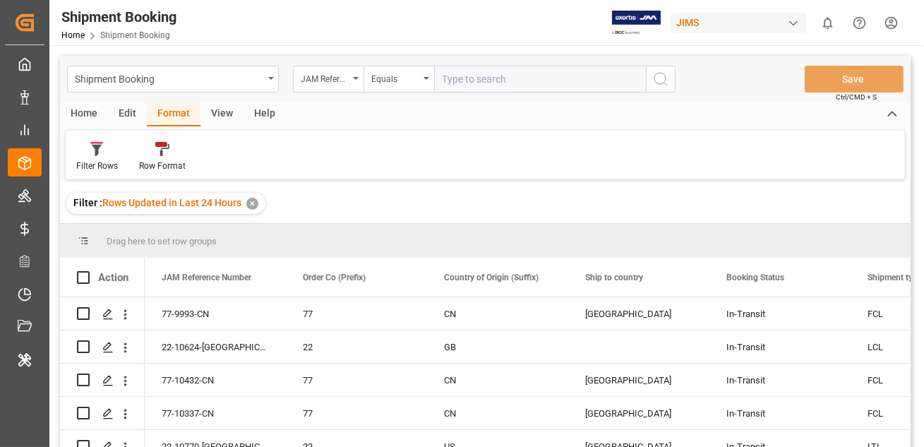
click at [118, 112] on div "Edit" at bounding box center [127, 114] width 39 height 24
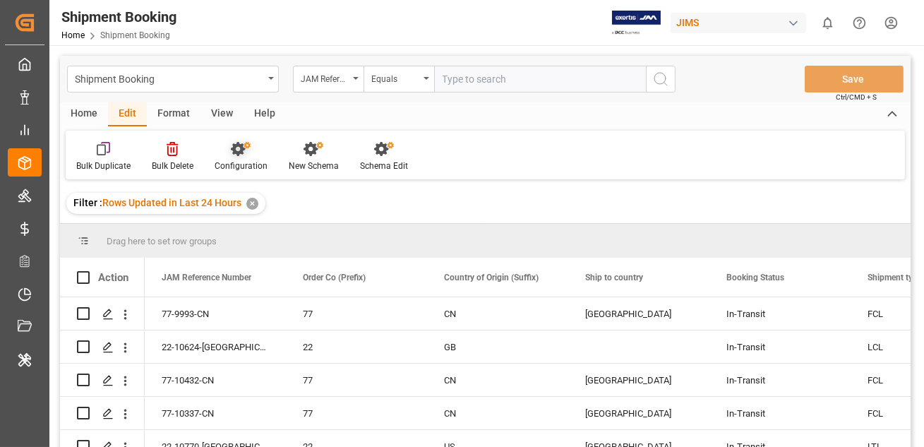
click at [245, 159] on div "Configuration" at bounding box center [241, 156] width 74 height 31
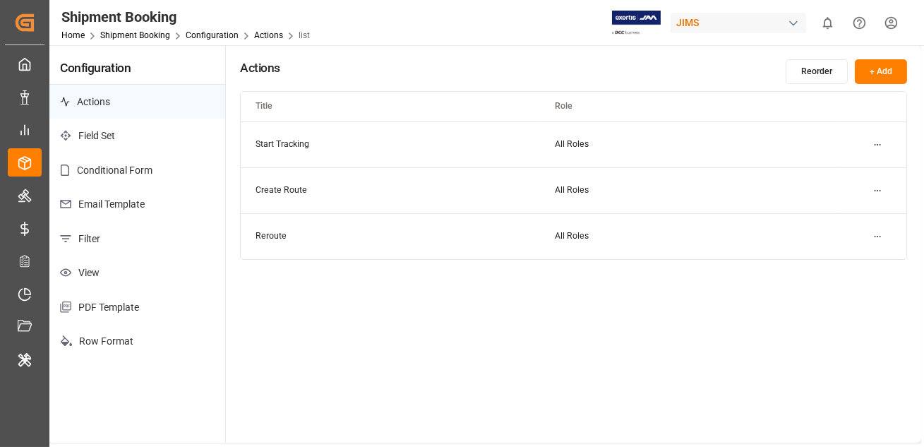
click at [109, 247] on p "Filter" at bounding box center [137, 239] width 176 height 35
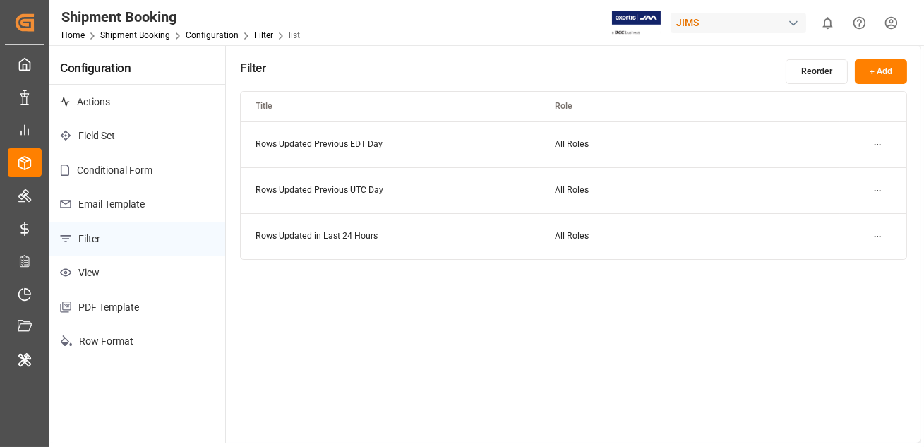
click at [879, 235] on html "Created by potrace 1.15, written by Peter Selinger 2001-2017 Created by potrace…" at bounding box center [462, 223] width 924 height 447
click at [834, 260] on small "Edit" at bounding box center [828, 264] width 15 height 8
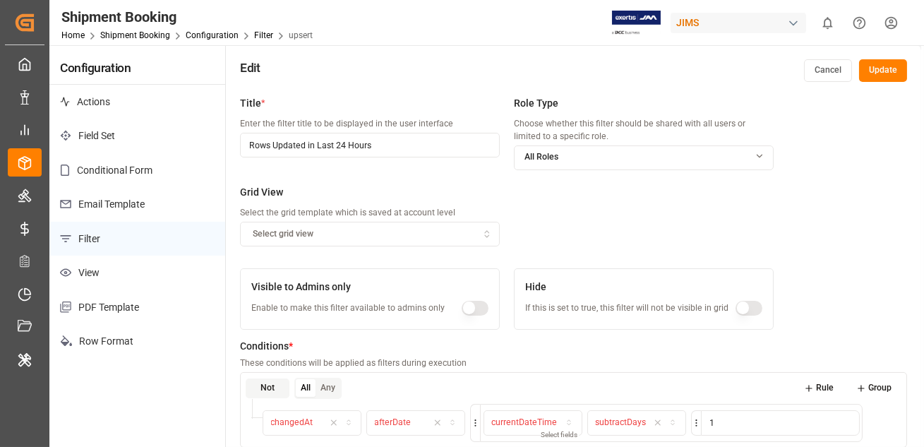
click at [818, 73] on button "Cancel" at bounding box center [828, 70] width 48 height 23
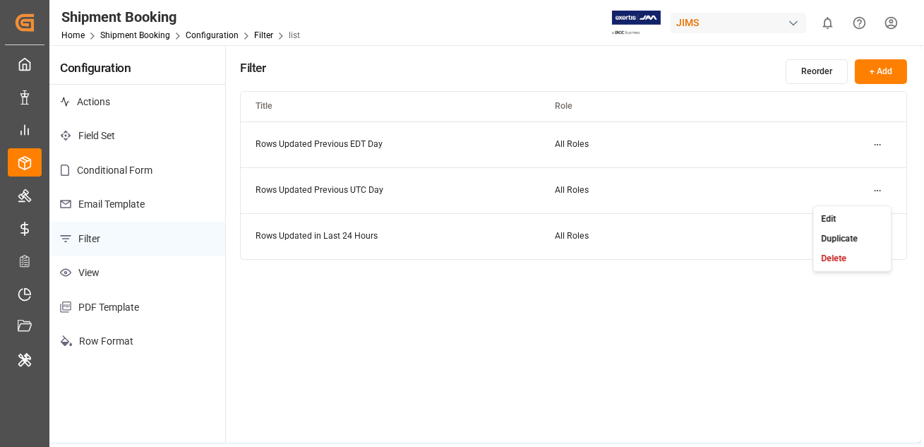
click at [872, 187] on html "Created by potrace 1.15, written by Peter Selinger 2001-2017 Created by potrace…" at bounding box center [462, 223] width 924 height 447
click at [837, 215] on div "Edit" at bounding box center [852, 218] width 73 height 20
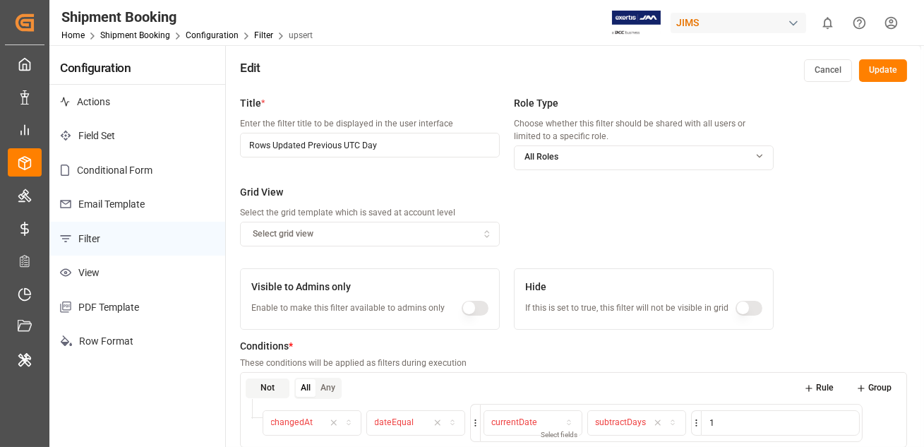
click at [831, 75] on button "Cancel" at bounding box center [828, 70] width 48 height 23
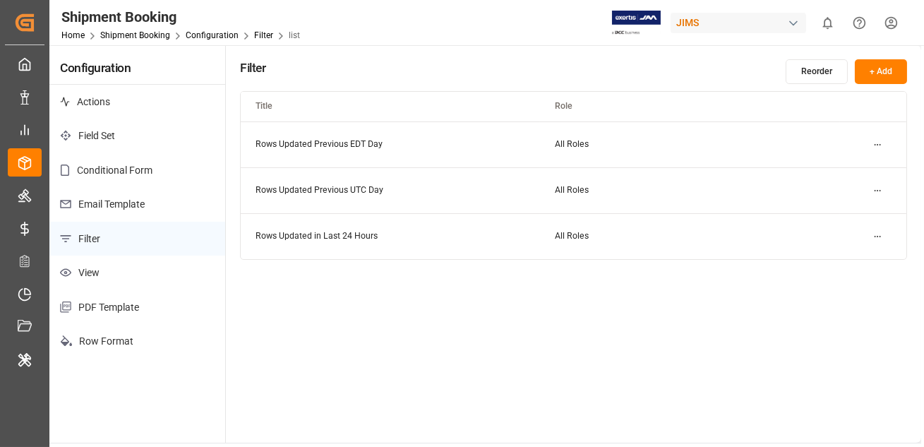
click at [884, 147] on html "Created by potrace 1.15, written by Peter Selinger 2001-2017 Created by potrace…" at bounding box center [462, 223] width 924 height 447
click at [841, 167] on div "Edit" at bounding box center [852, 172] width 73 height 20
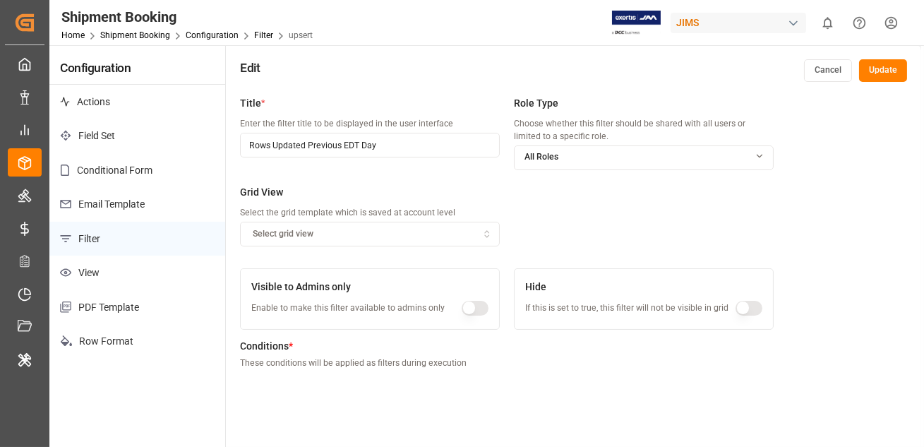
click at [823, 70] on button "Cancel" at bounding box center [828, 70] width 48 height 23
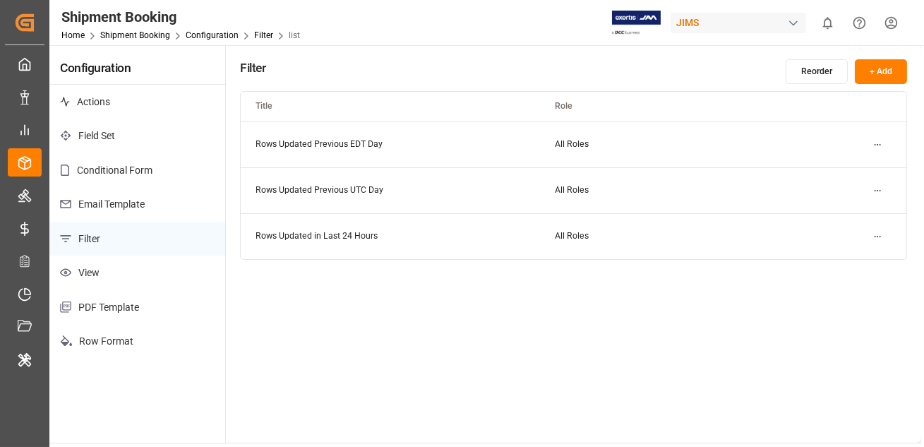
click at [879, 138] on html "Created by potrace 1.15, written by Peter Selinger 2001-2017 Created by potrace…" at bounding box center [462, 223] width 924 height 447
click at [825, 166] on div "Edit" at bounding box center [852, 172] width 73 height 20
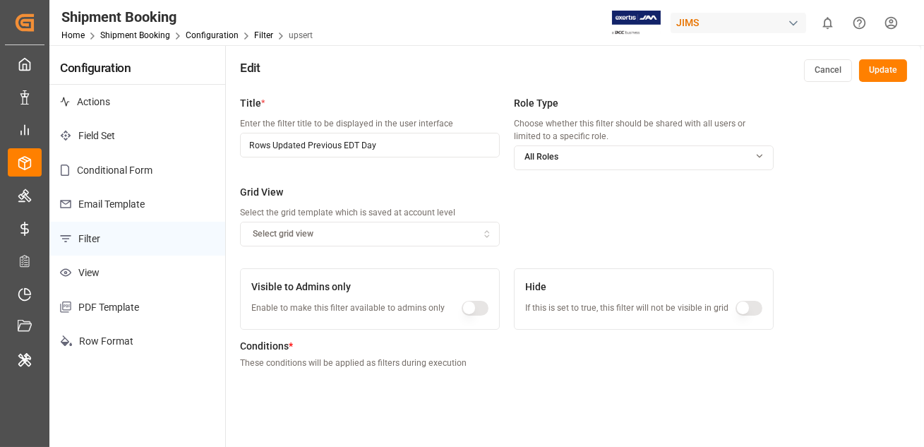
click at [831, 68] on button "Cancel" at bounding box center [828, 70] width 48 height 23
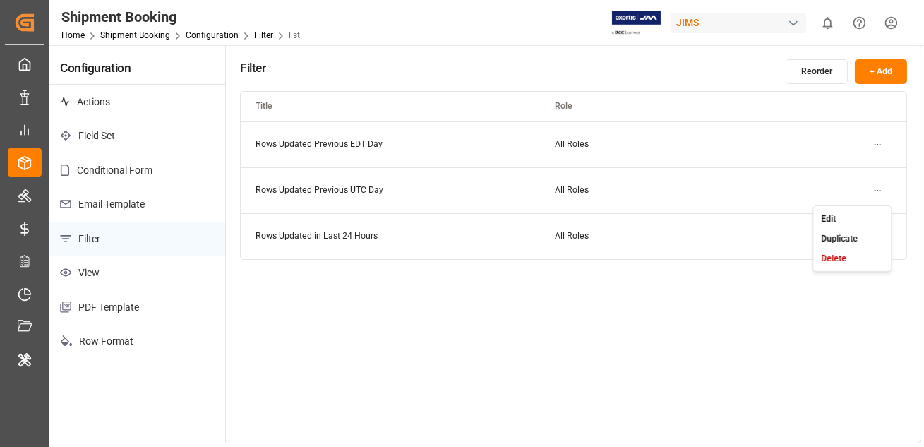
click at [875, 190] on html "Created by potrace 1.15, written by Peter Selinger 2001-2017 Created by potrace…" at bounding box center [462, 223] width 924 height 447
click at [821, 222] on small "Edit" at bounding box center [828, 218] width 15 height 8
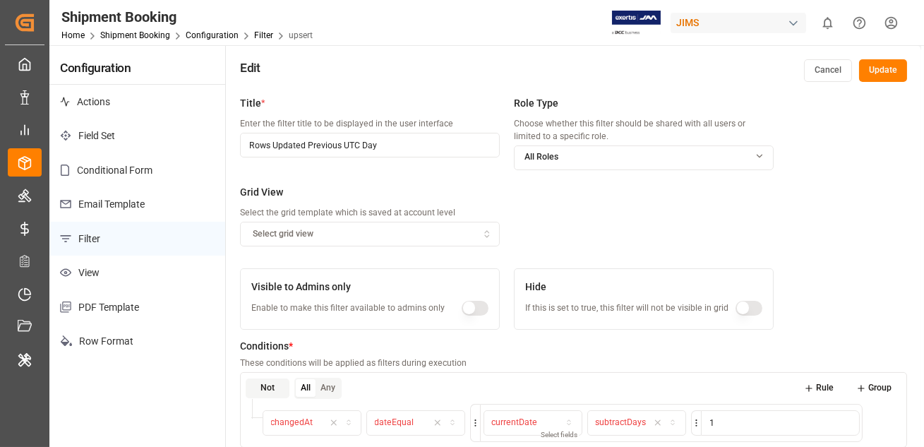
click at [825, 77] on button "Cancel" at bounding box center [828, 70] width 48 height 23
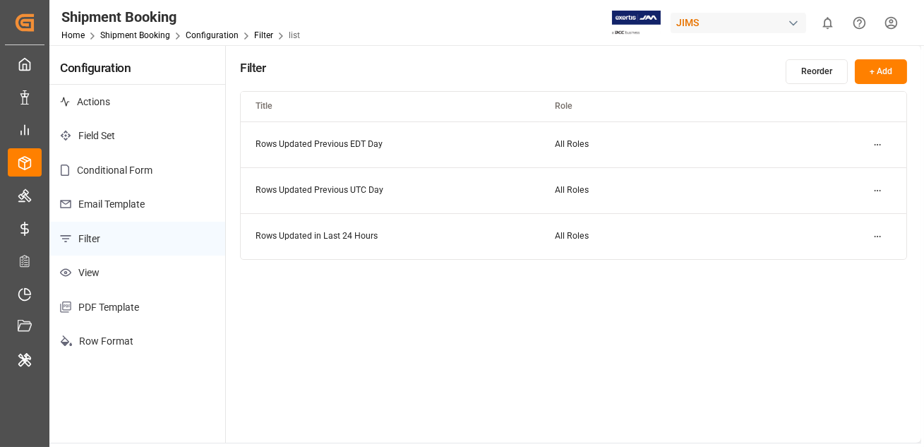
click at [878, 233] on html "Created by potrace 1.15, written by Peter Selinger 2001-2017 Created by potrace…" at bounding box center [462, 223] width 924 height 447
click at [833, 260] on small "Edit" at bounding box center [828, 264] width 15 height 8
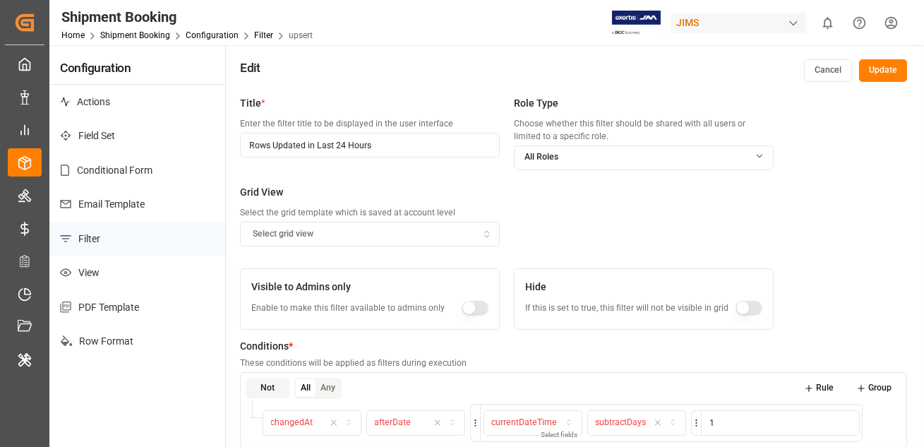
click at [826, 64] on button "Cancel" at bounding box center [828, 70] width 48 height 23
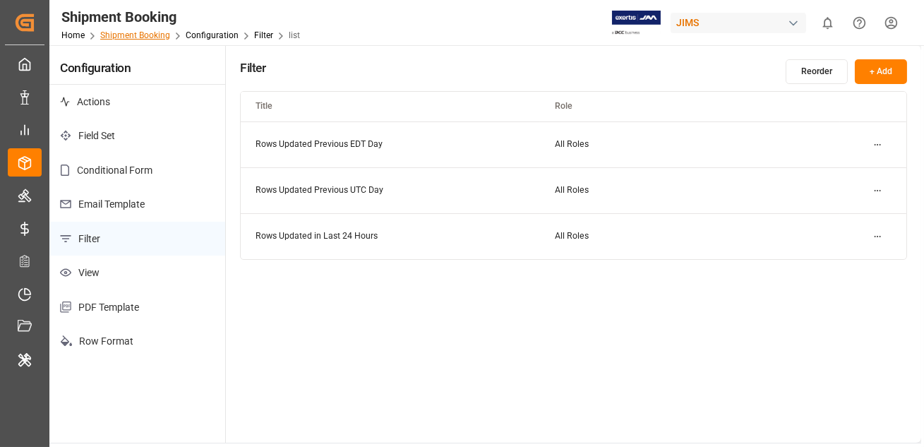
click at [136, 34] on link "Shipment Booking" at bounding box center [135, 35] width 70 height 10
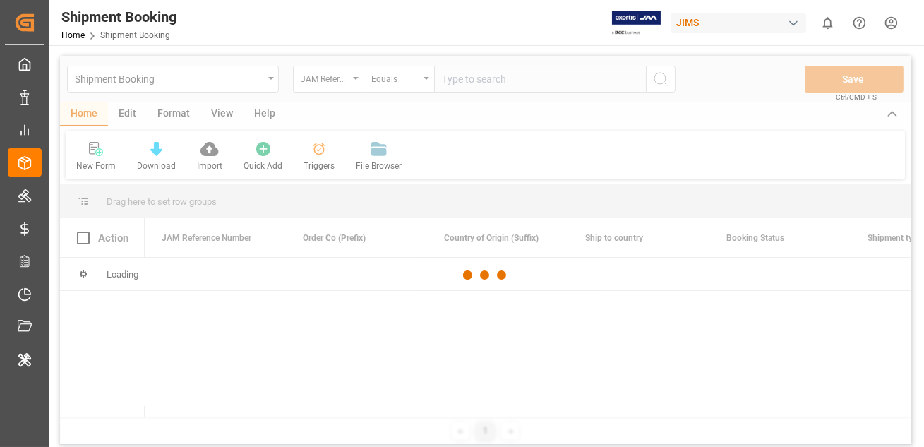
click at [121, 114] on div at bounding box center [485, 275] width 851 height 438
click at [128, 113] on div at bounding box center [485, 275] width 851 height 438
click at [124, 113] on div at bounding box center [485, 275] width 851 height 438
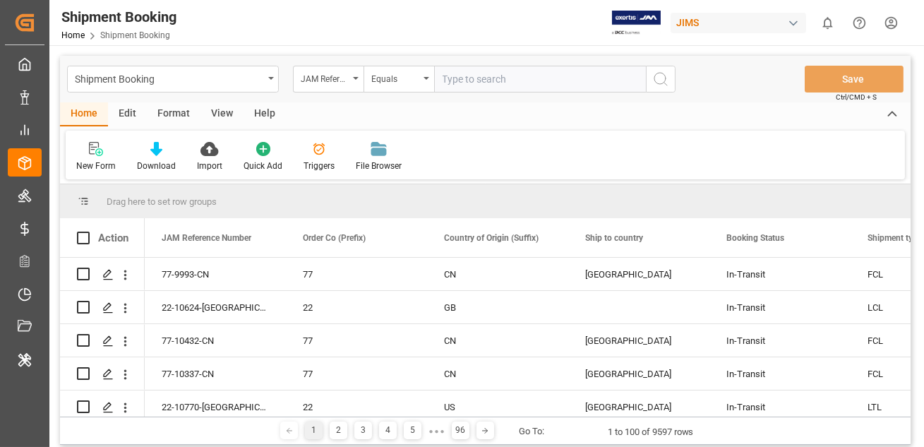
click at [124, 113] on div "Edit" at bounding box center [127, 114] width 39 height 24
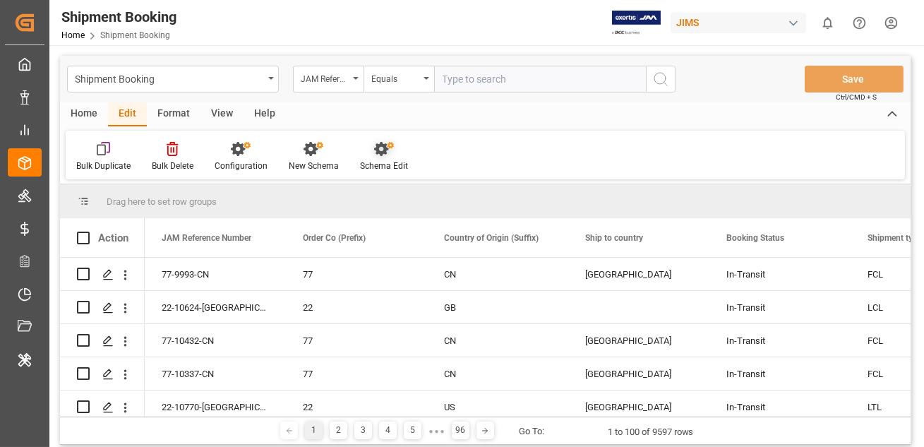
click at [383, 155] on icon at bounding box center [384, 149] width 20 height 14
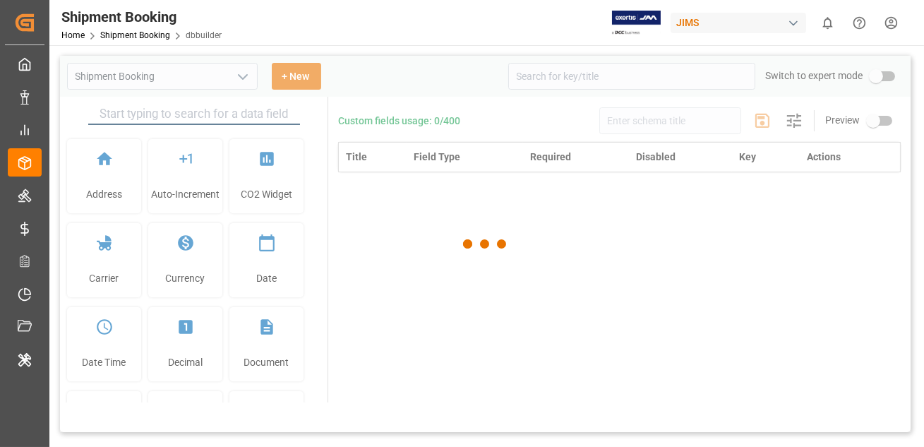
type input "Shipment Booking"
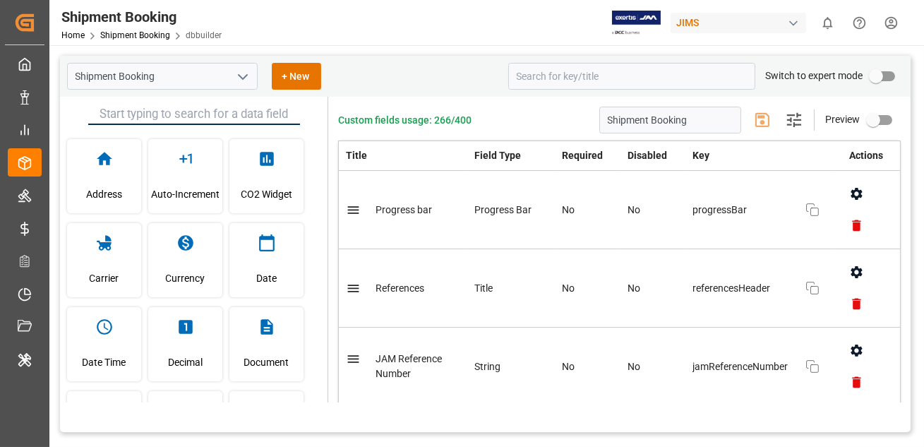
click at [877, 78] on input "primary checkbox" at bounding box center [876, 76] width 80 height 27
checkbox input "true"
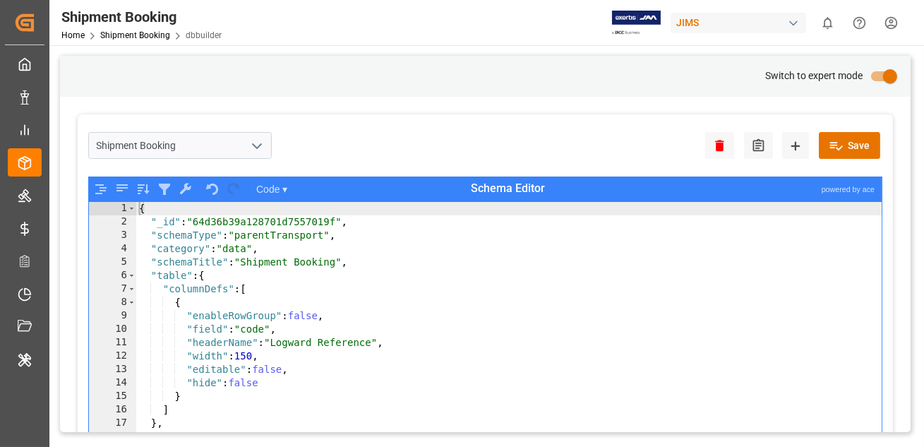
type textarea ""table": {"
click at [537, 275] on div "{ "_id" : "64d36b39a128701d7557019f" , "schemaType" : "parentTransport" , "cate…" at bounding box center [509, 348] width 746 height 292
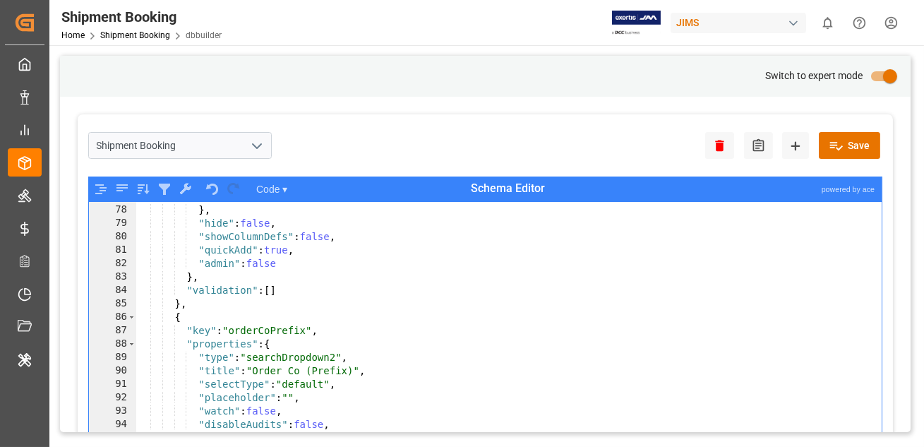
scroll to position [299, 0]
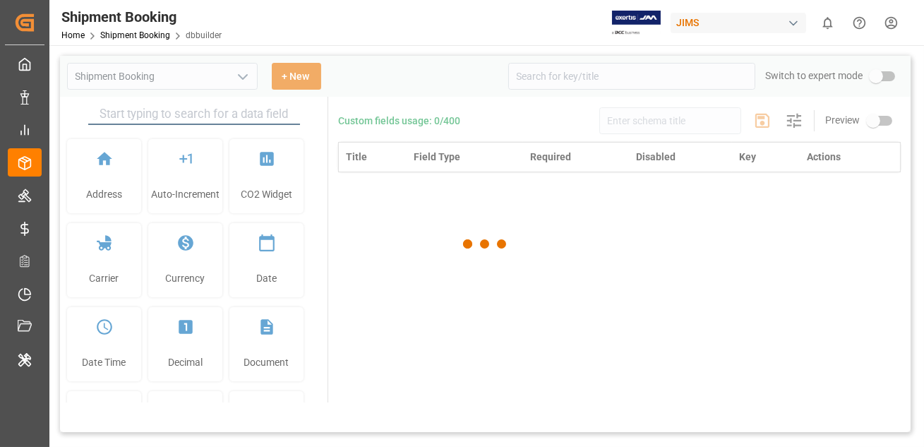
type input "Shipment Booking"
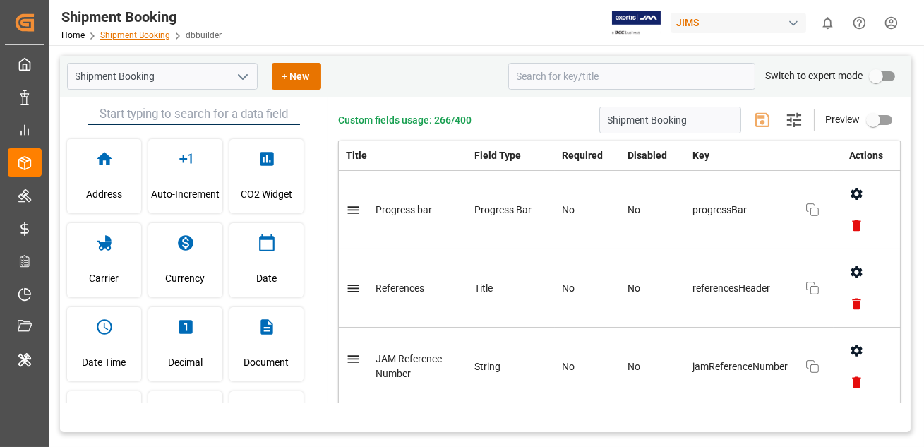
click at [147, 35] on link "Shipment Booking" at bounding box center [135, 35] width 70 height 10
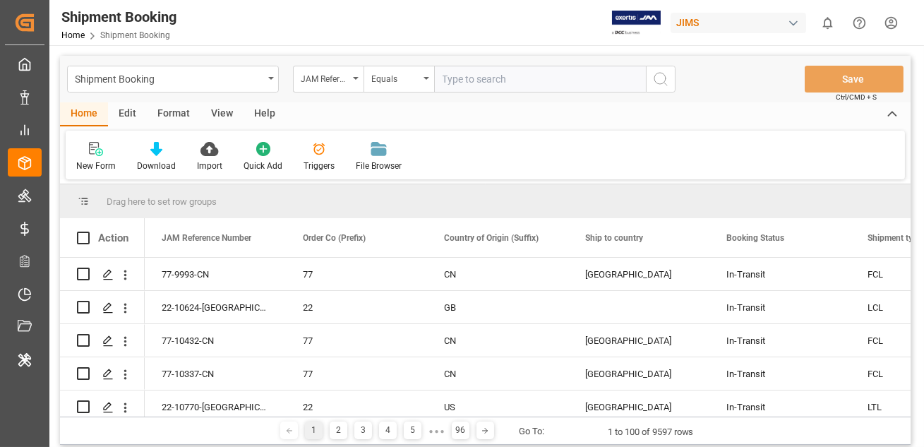
click at [501, 123] on div "Home Edit Format View Help" at bounding box center [485, 114] width 851 height 24
click at [263, 39] on div "Shipment Booking Home Shipment Booking JIMS 0 Notifications Only show unread Al…" at bounding box center [482, 22] width 885 height 45
click at [473, 140] on div "New Form Download Import Quick Add Triggers File Browser" at bounding box center [485, 155] width 839 height 49
click at [472, 131] on div "New Form Download Import Quick Add Triggers File Browser" at bounding box center [485, 155] width 839 height 49
click at [466, 167] on div "New Form Download Import Quick Add Triggers File Browser" at bounding box center [485, 155] width 839 height 49
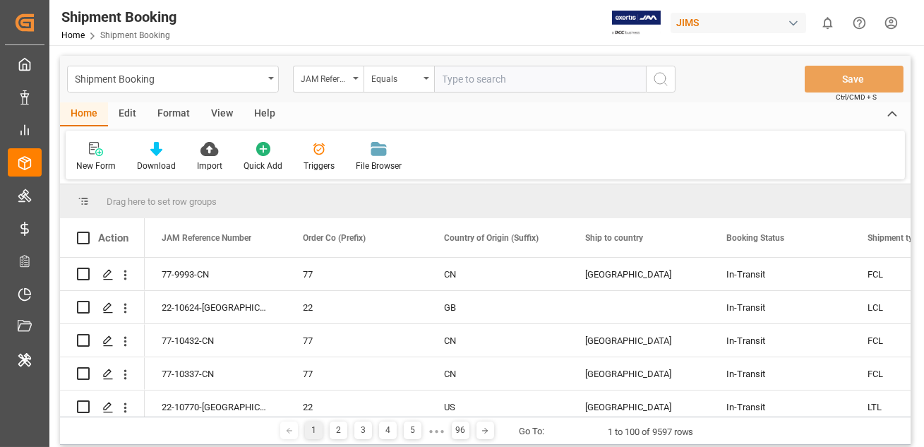
click at [451, 140] on div "New Form Download Import Quick Add Triggers File Browser" at bounding box center [485, 155] width 839 height 49
click at [339, 49] on div "Shipment Booking JAM Reference Number Equals Save Ctrl/CMD + S Home Edit Format…" at bounding box center [485, 377] width 872 height 664
click at [474, 23] on div "Shipment Booking Home Shipment Booking JIMS 0 Notifications Only show unread Al…" at bounding box center [482, 22] width 885 height 45
click at [487, 143] on div "New Form Download Import Quick Add Triggers File Browser" at bounding box center [485, 155] width 839 height 49
click at [703, 26] on div "JIMS" at bounding box center [739, 23] width 136 height 20
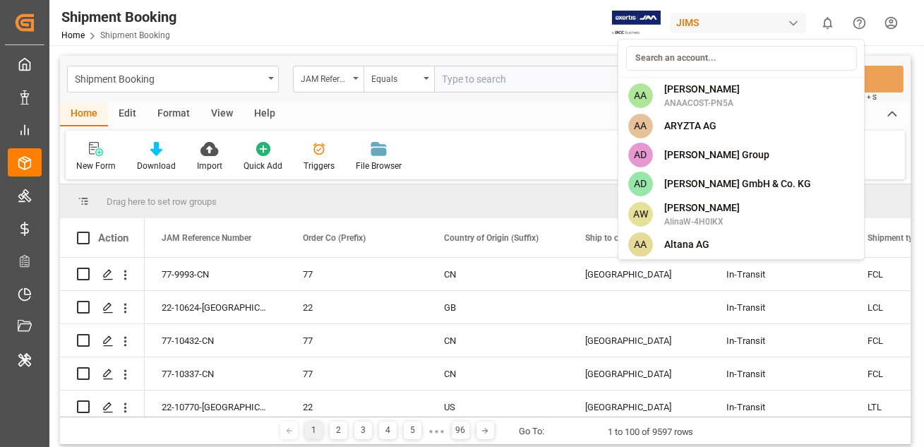
click at [449, 23] on html "Created by potrace 1.15, written by Peter Selinger 2001-2017 Created by potrace…" at bounding box center [462, 223] width 924 height 447
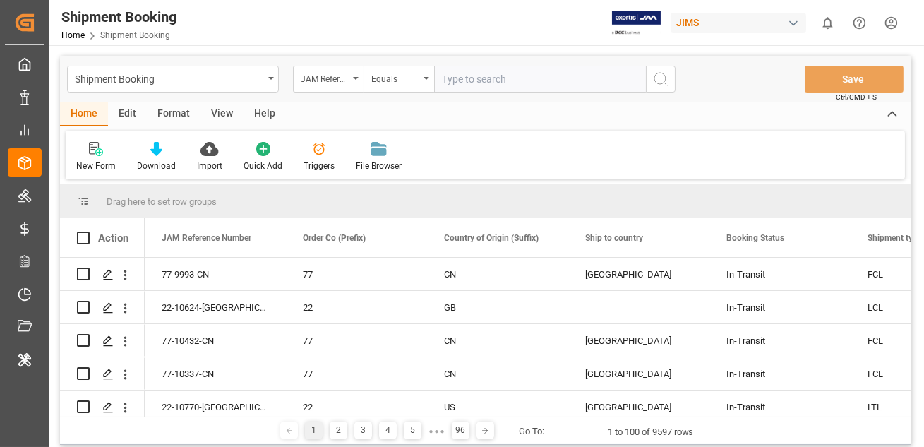
click at [479, 141] on div "New Form Download Import Quick Add Triggers File Browser" at bounding box center [485, 155] width 839 height 49
click at [485, 135] on div "New Form Download Import Quick Add Triggers File Browser" at bounding box center [485, 155] width 839 height 49
click at [743, 21] on div "JIMS" at bounding box center [739, 23] width 136 height 20
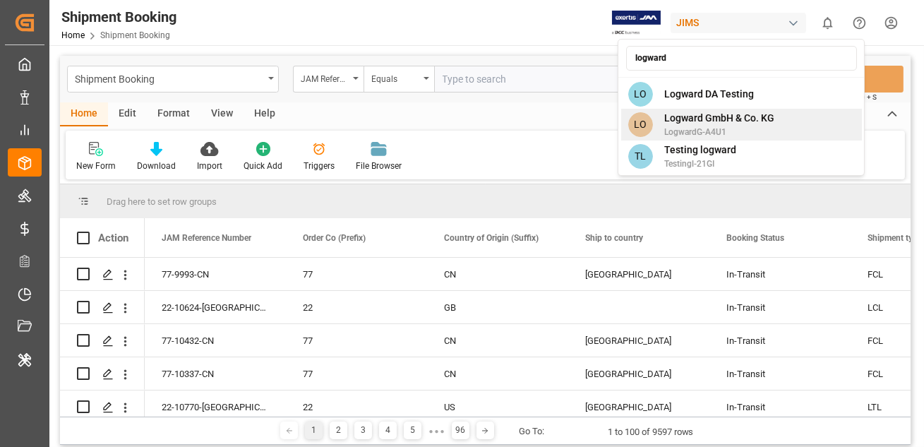
type input "logward"
click at [686, 126] on span "LogwardG-A4U1" at bounding box center [719, 132] width 110 height 13
